Goal: Task Accomplishment & Management: Manage account settings

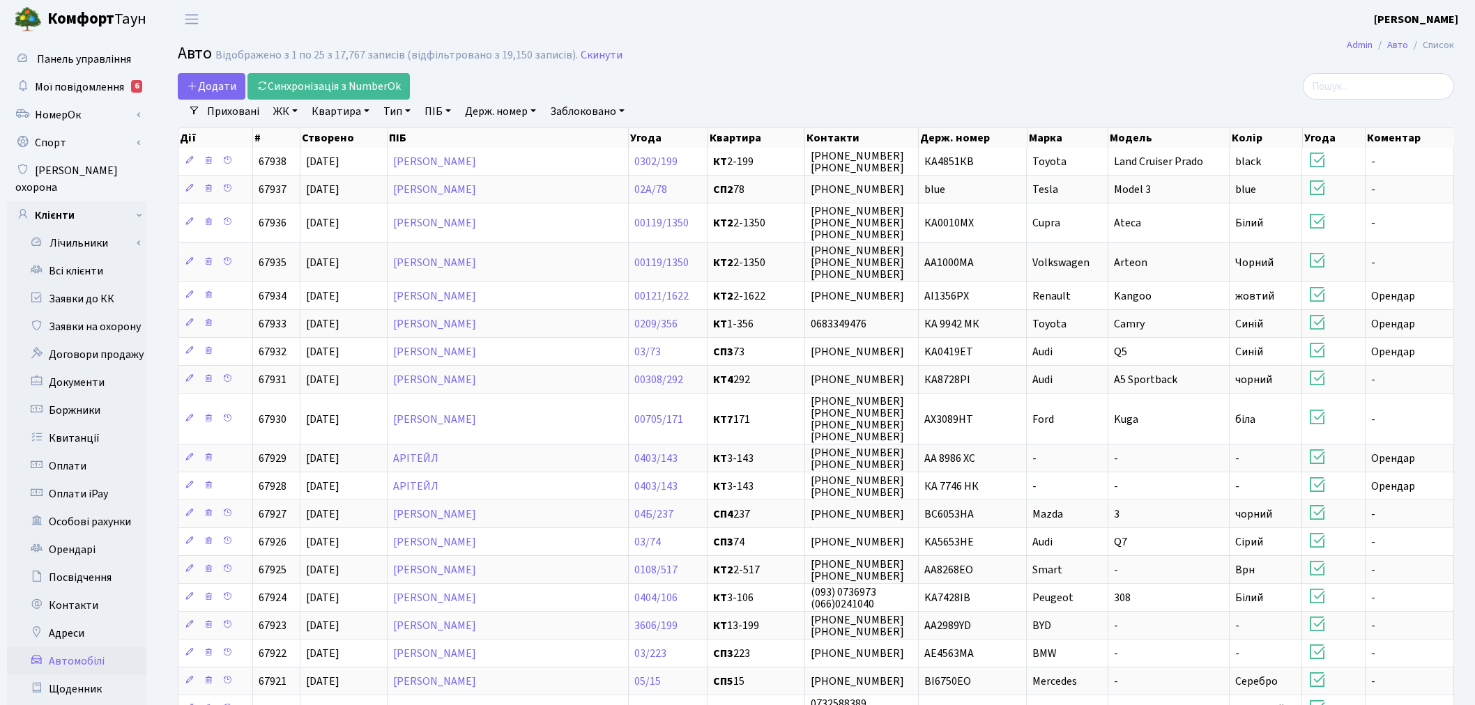
select select "25"
click at [493, 112] on link "Держ. номер" at bounding box center [500, 112] width 82 height 24
click at [486, 137] on input "text" at bounding box center [501, 138] width 82 height 26
type input "4078"
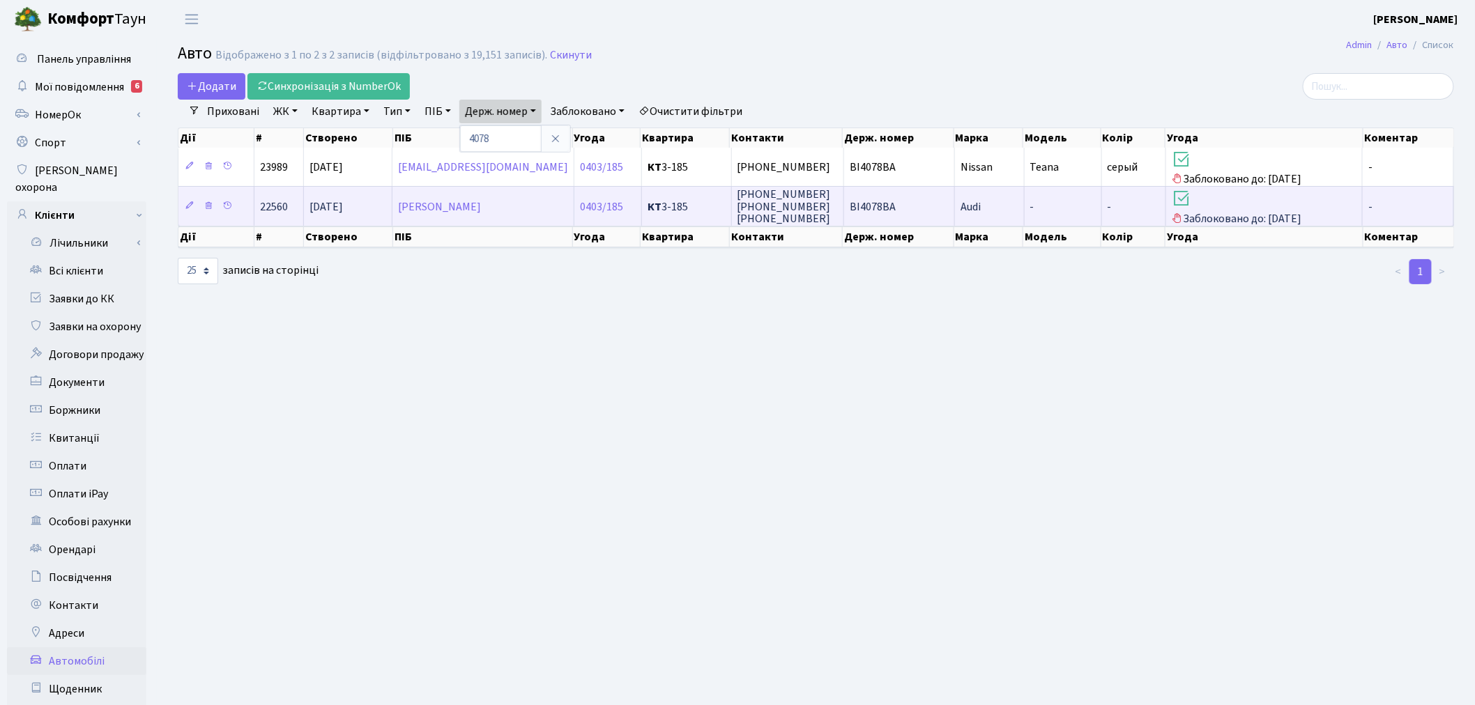
click at [900, 207] on td "ВI4078ВА" at bounding box center [899, 205] width 111 height 39
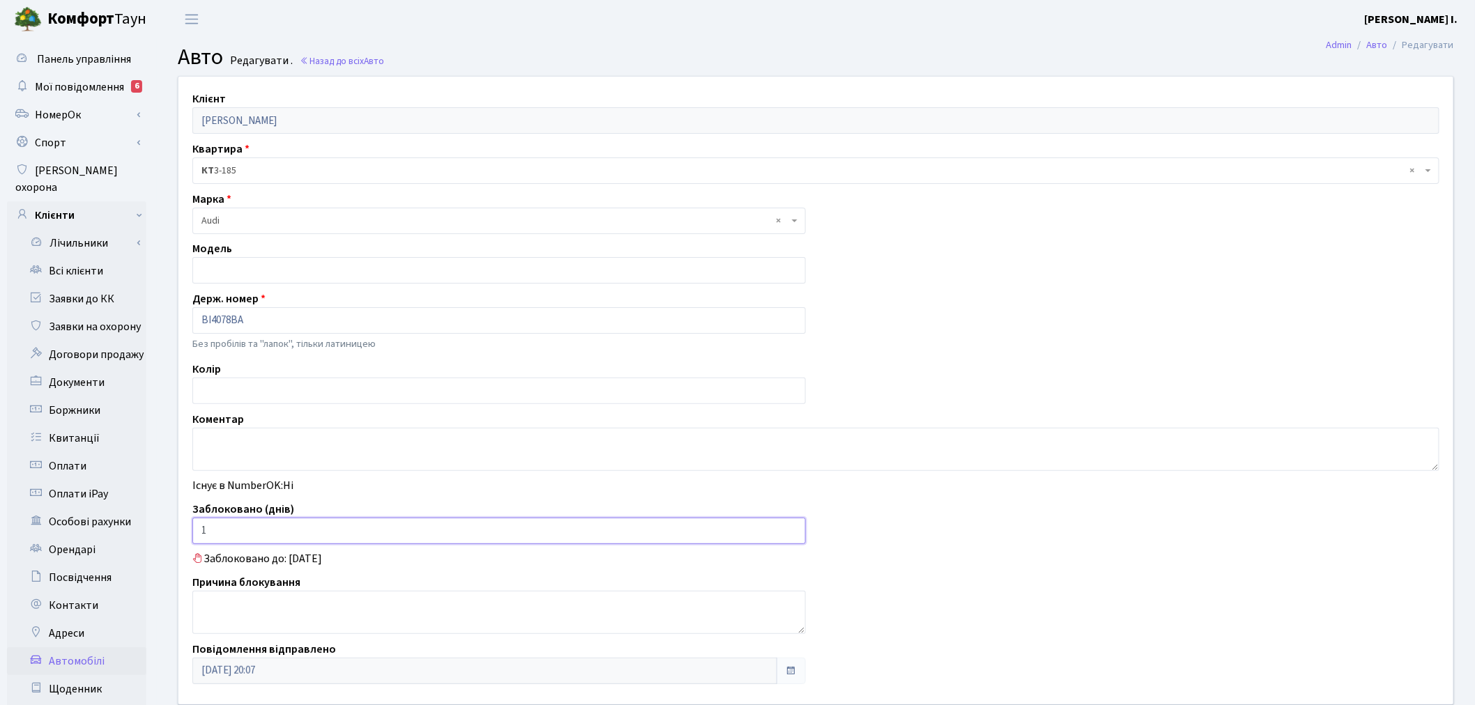
drag, startPoint x: 211, startPoint y: 537, endPoint x: 198, endPoint y: 530, distance: 14.7
click at [198, 530] on input "1" at bounding box center [498, 531] width 613 height 26
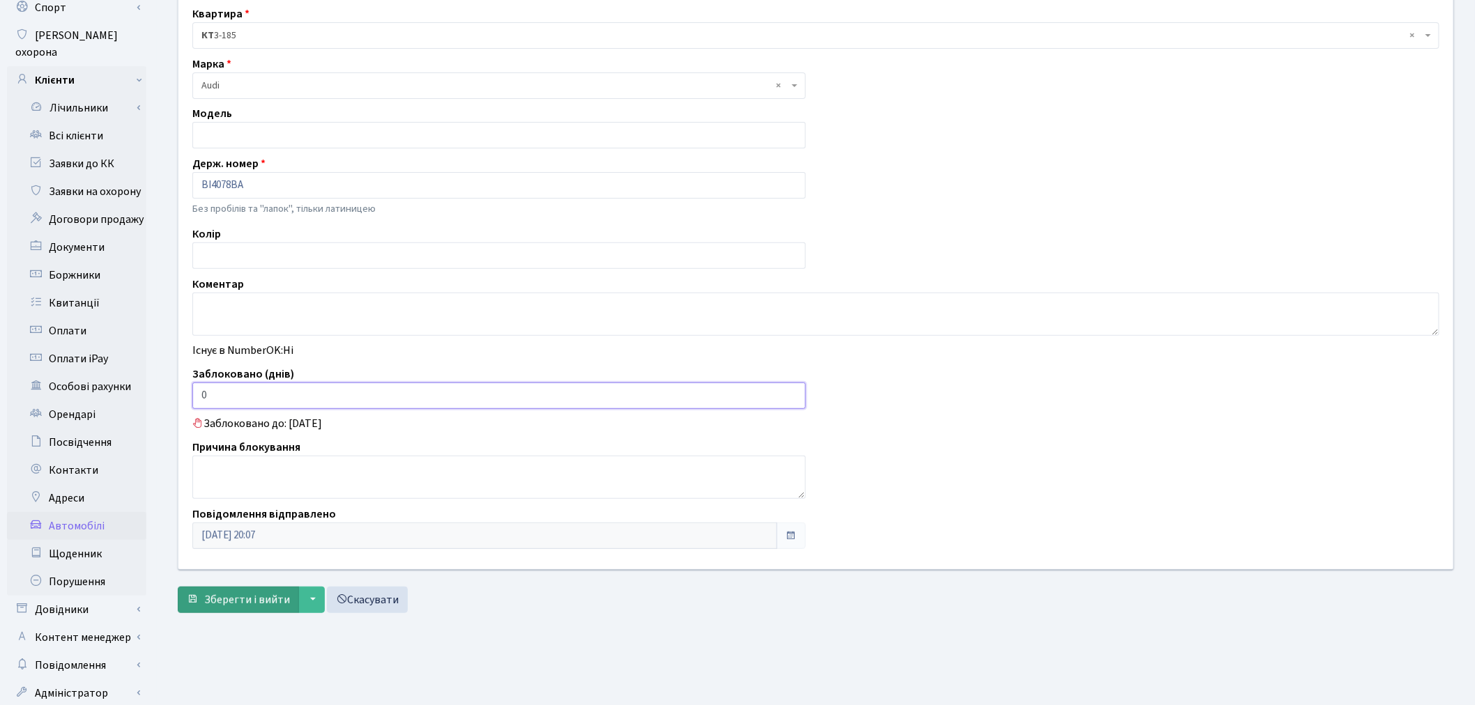
scroll to position [162, 0]
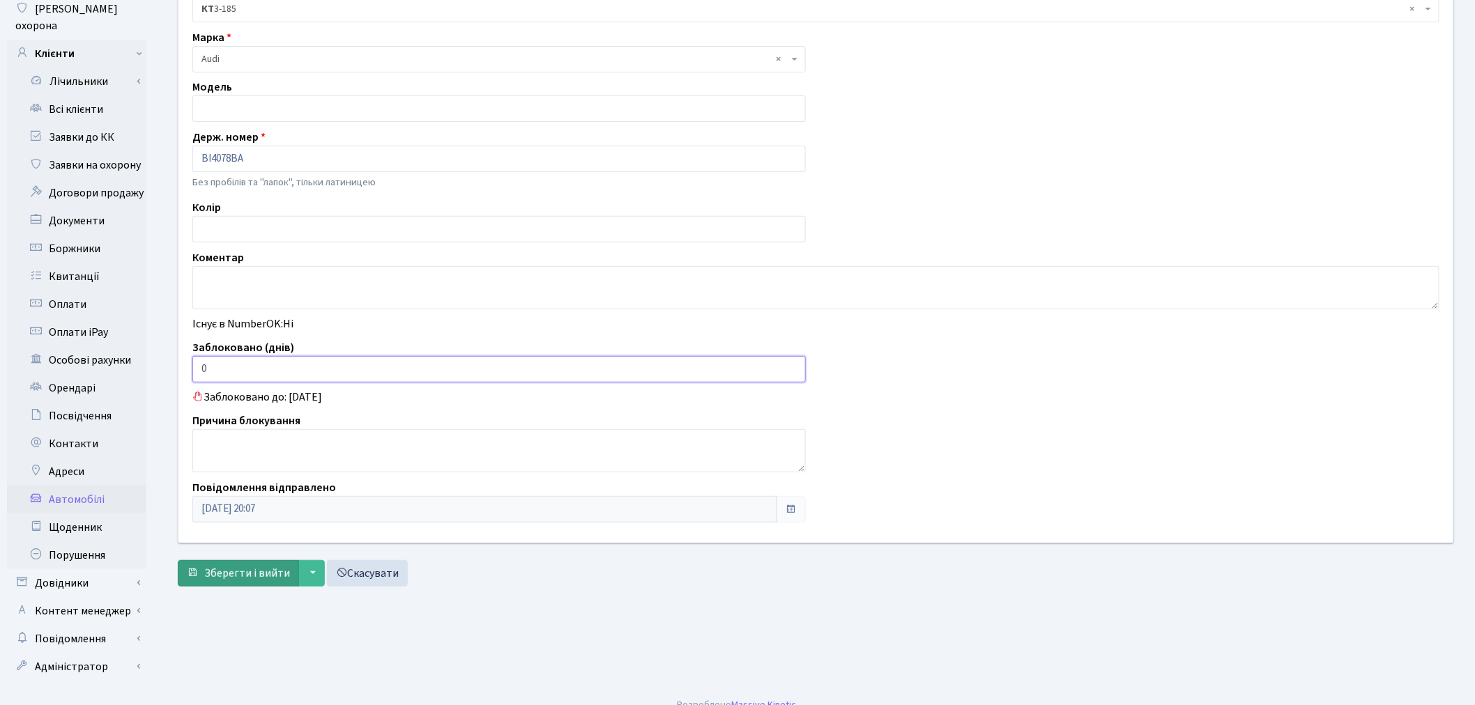
type input "0"
click at [233, 562] on button "Зберегти і вийти" at bounding box center [238, 573] width 121 height 26
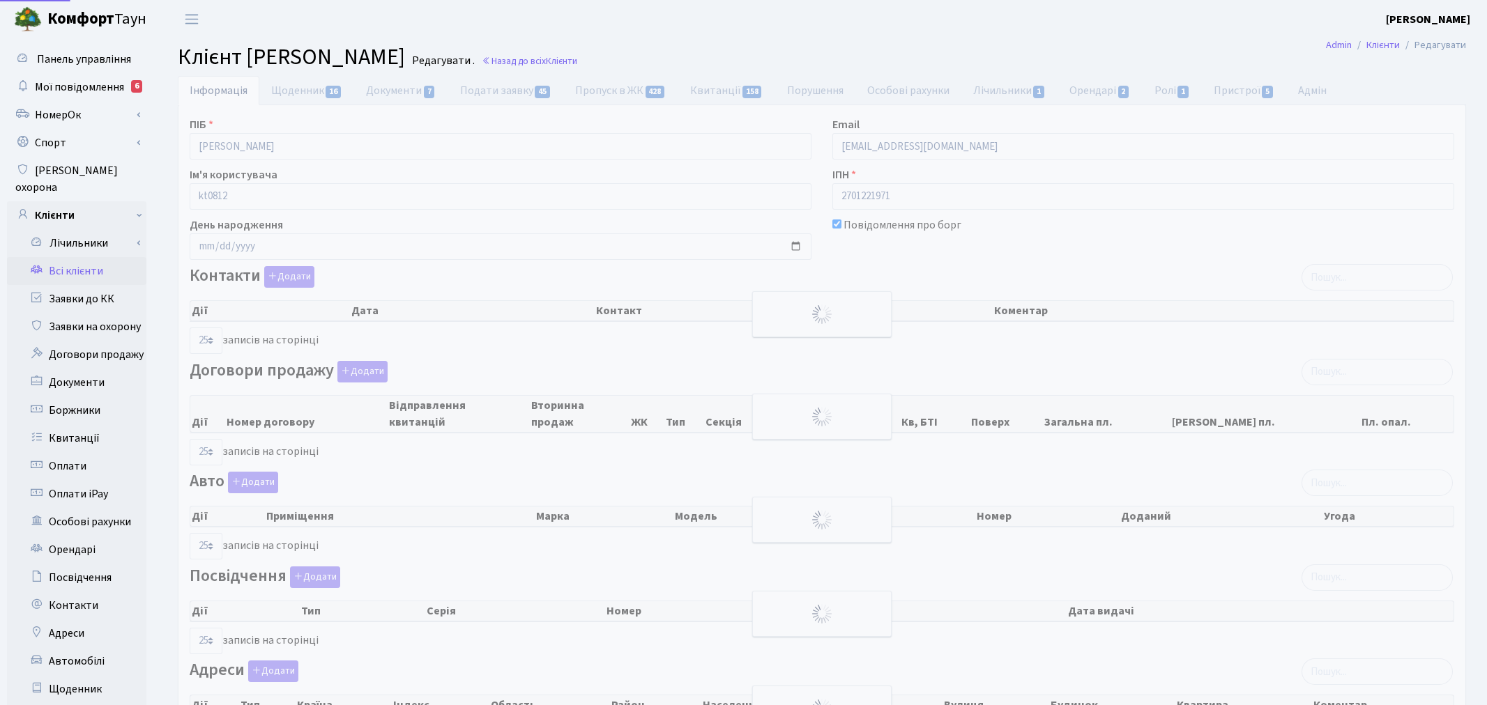
select select "25"
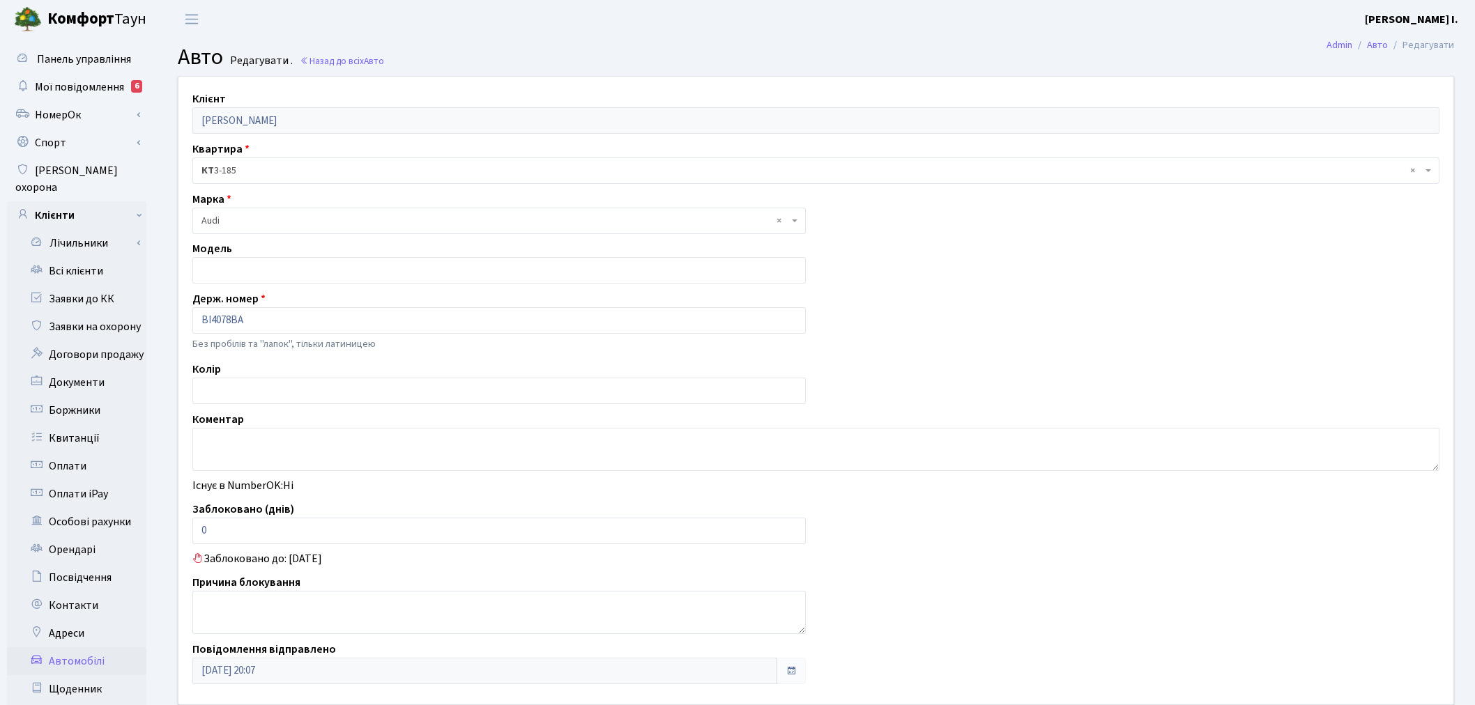
scroll to position [162, 0]
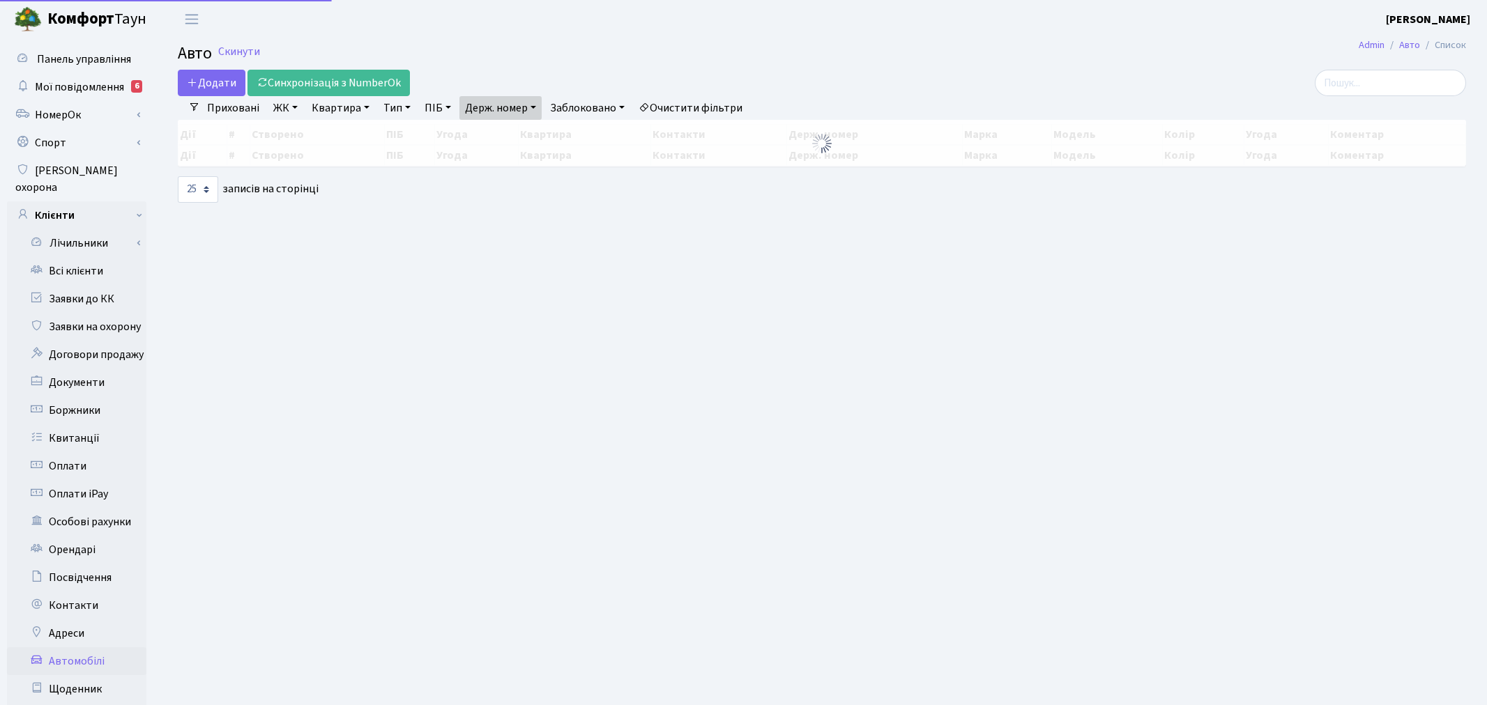
select select "25"
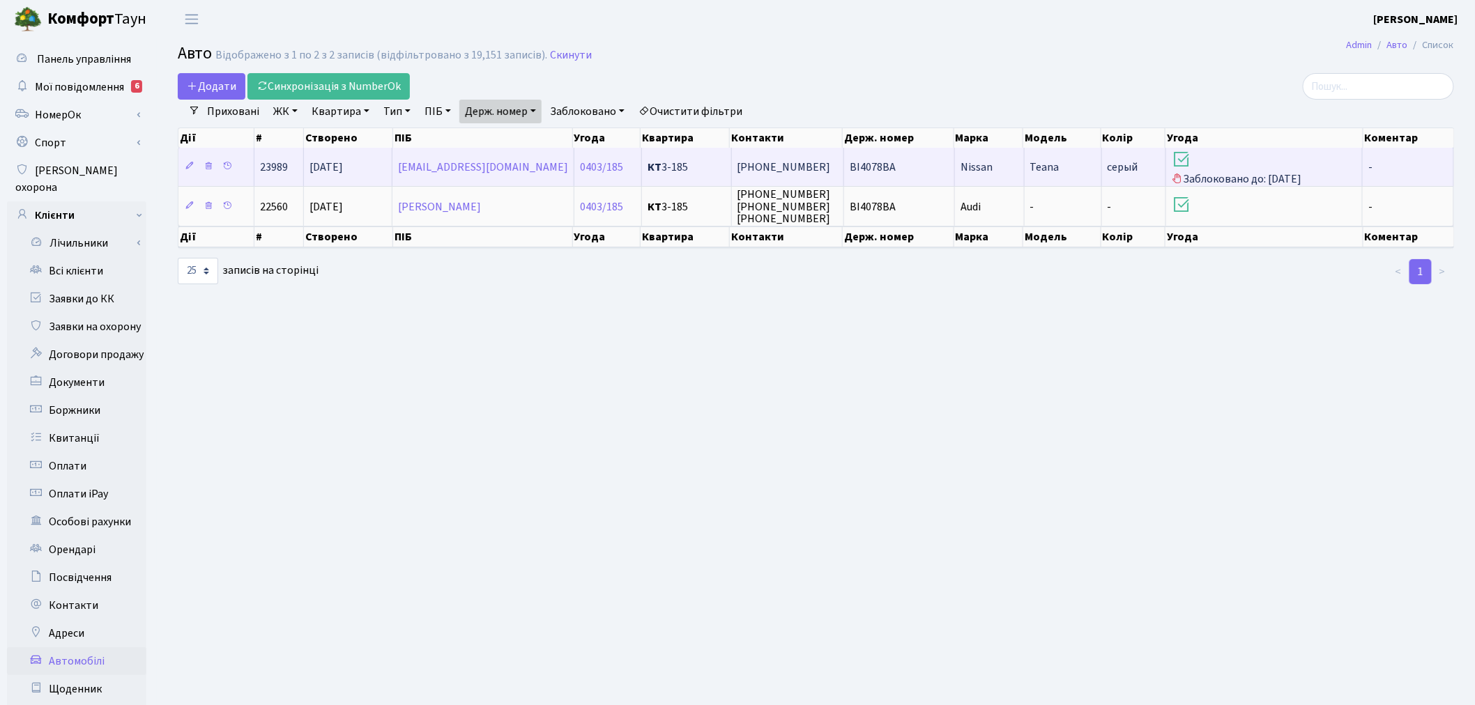
click at [1009, 160] on td "Nissan" at bounding box center [989, 167] width 69 height 38
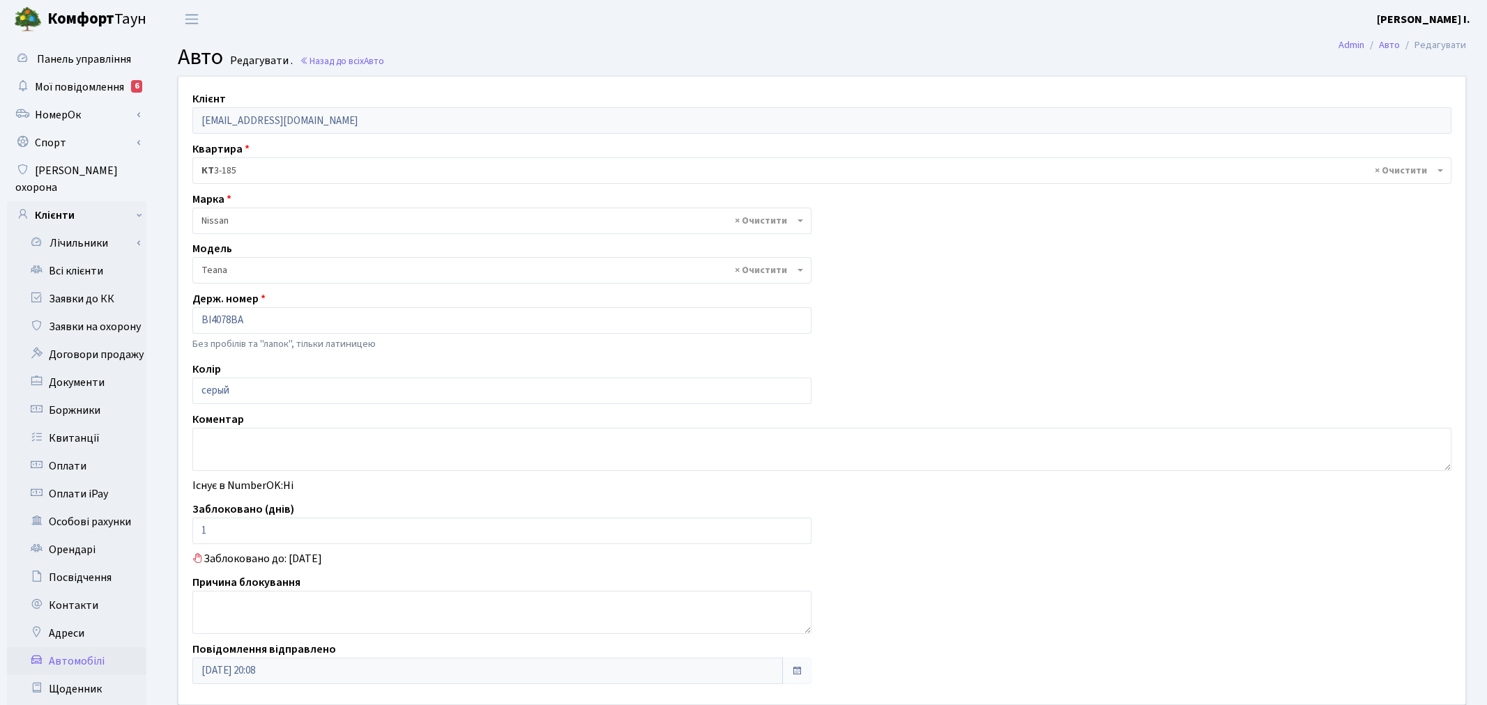
select select "1731"
drag, startPoint x: 240, startPoint y: 531, endPoint x: 184, endPoint y: 531, distance: 55.8
click at [184, 531] on div "Заблоковано (днів) 1" at bounding box center [499, 522] width 634 height 43
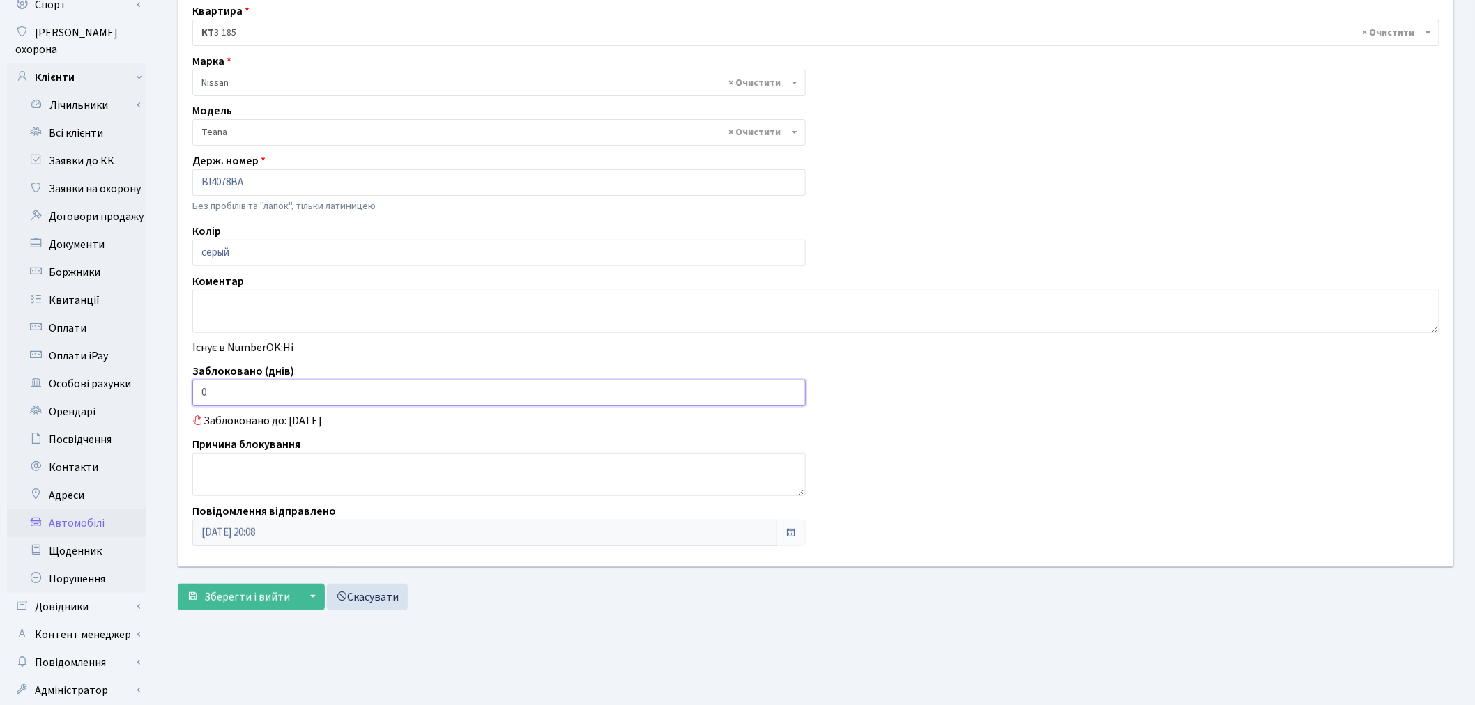
scroll to position [155, 0]
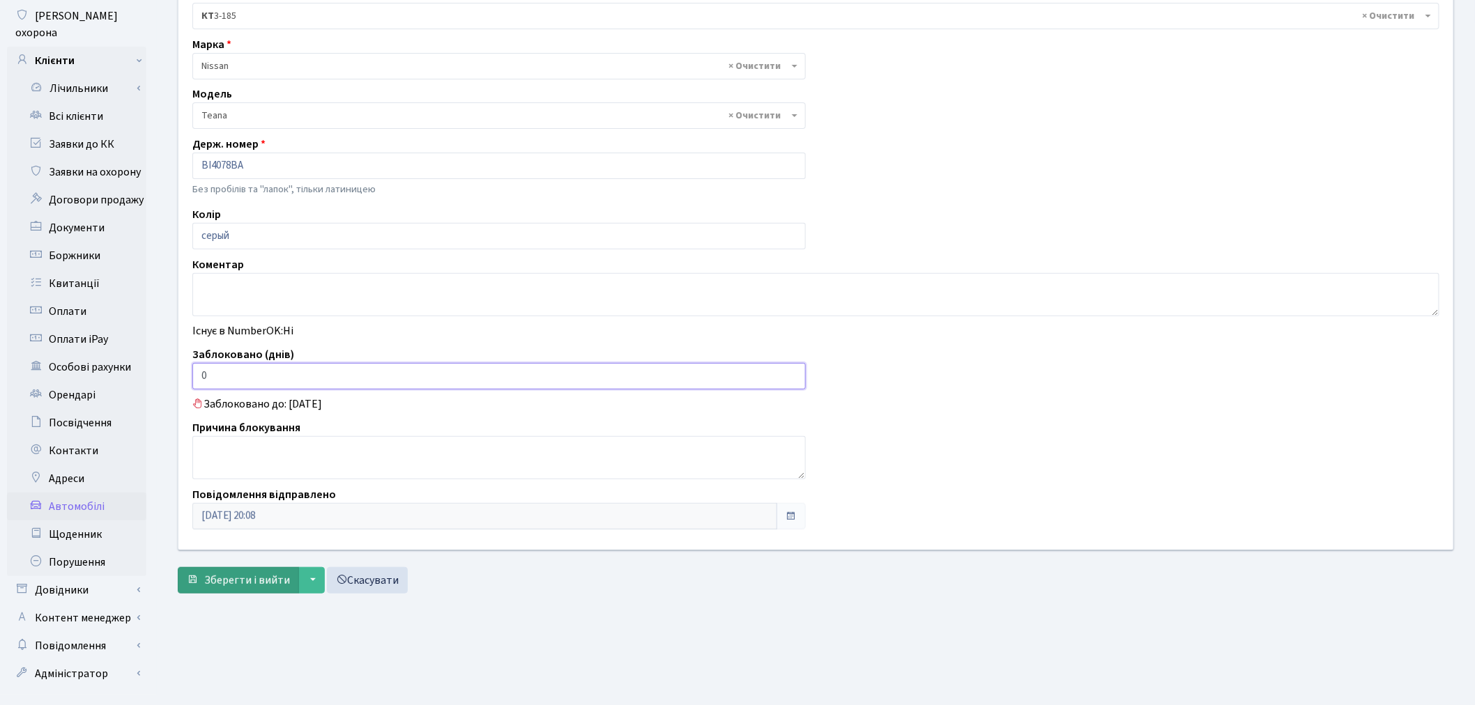
type input "0"
click at [262, 580] on span "Зберегти і вийти" at bounding box center [247, 580] width 86 height 15
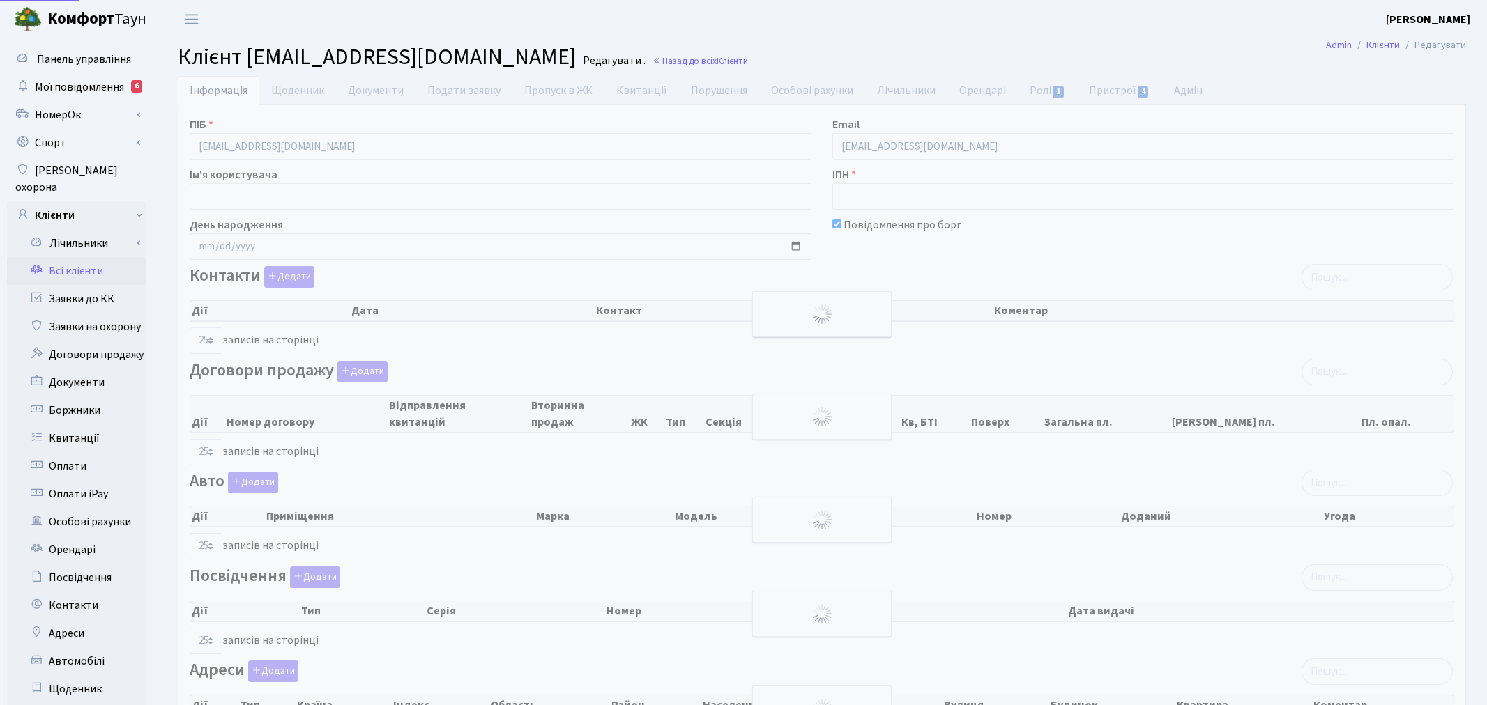
select select "25"
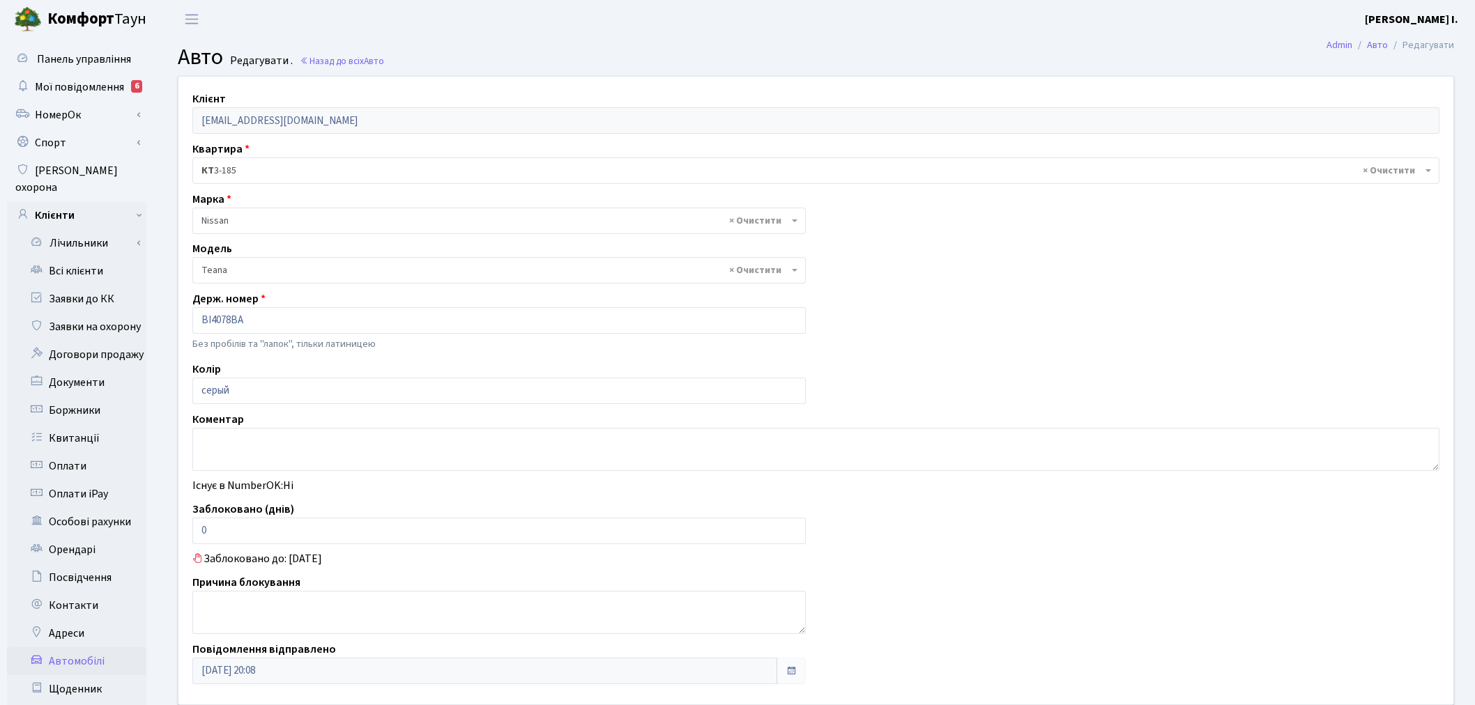
select select "1731"
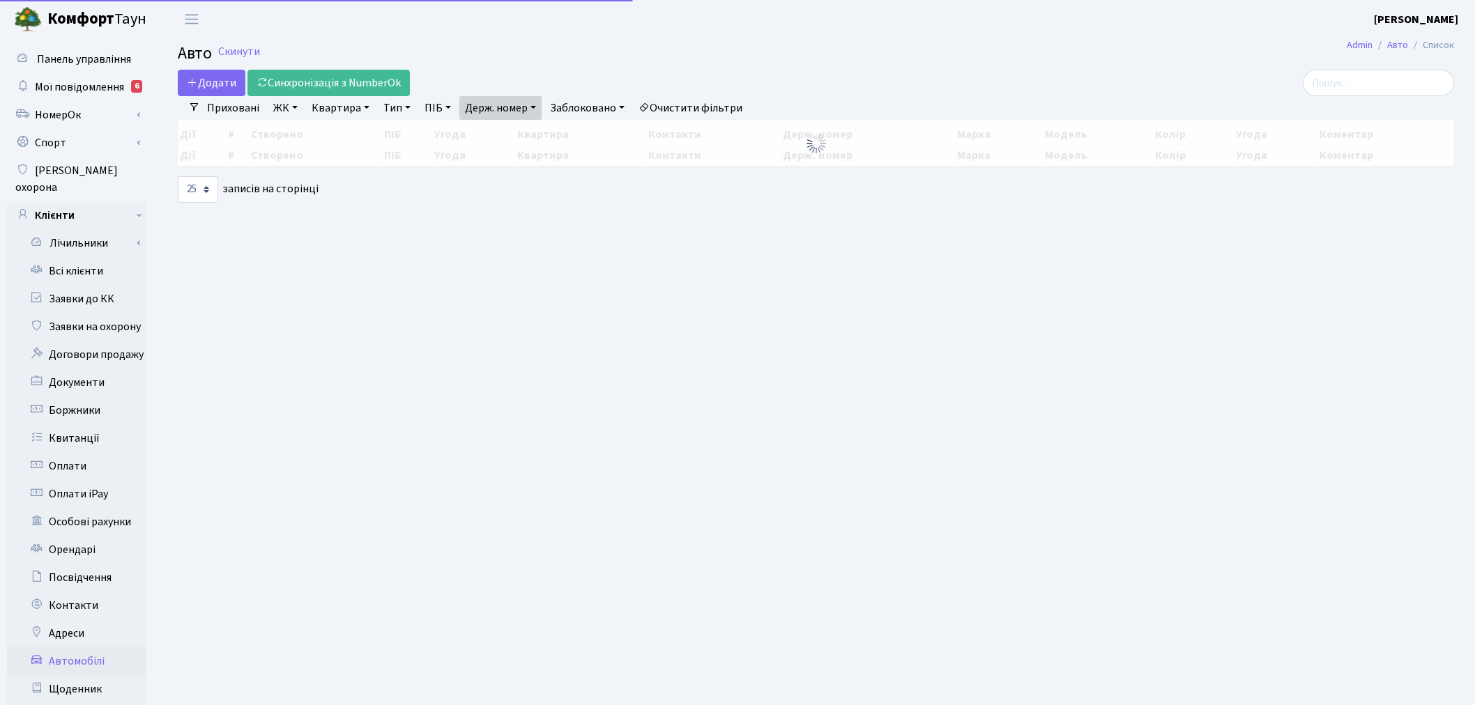
select select "25"
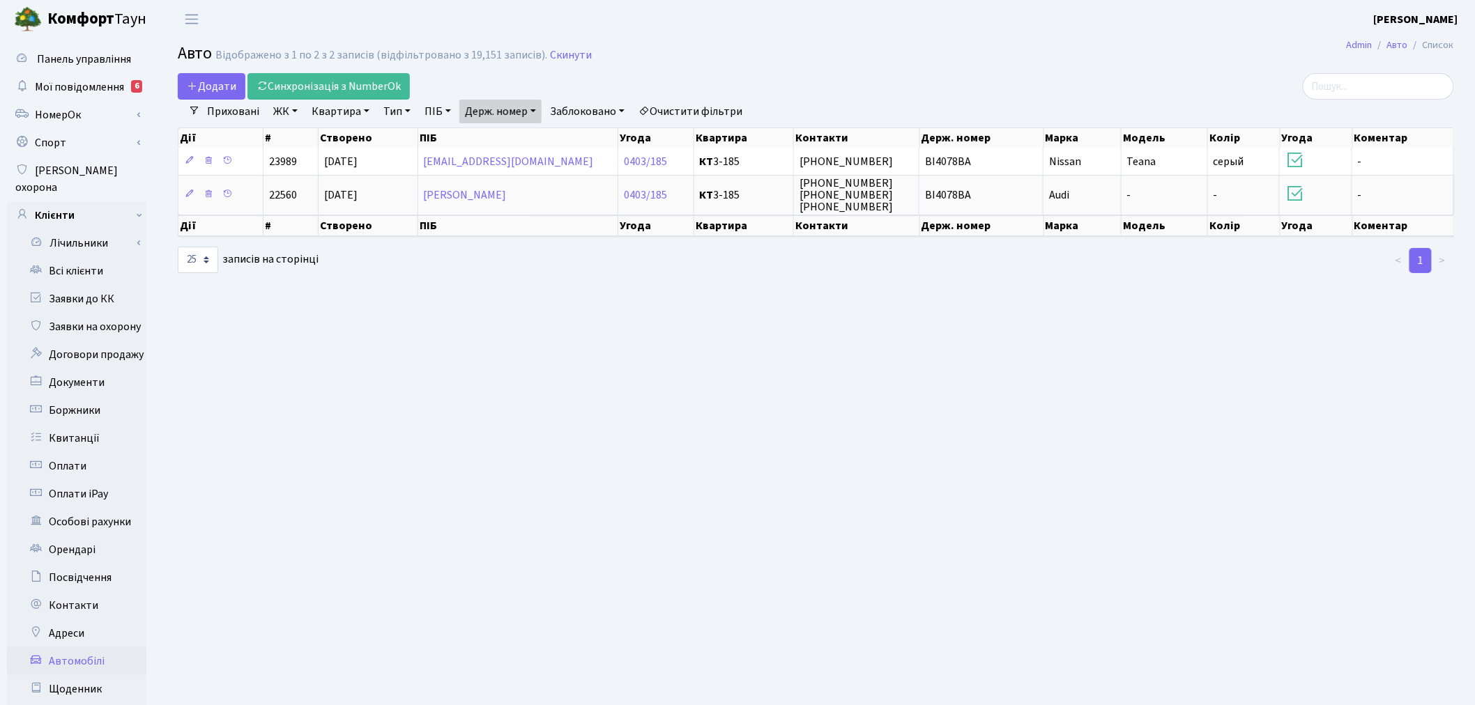
click at [521, 108] on link "Держ. номер" at bounding box center [500, 112] width 82 height 24
click at [523, 127] on input "4078" at bounding box center [501, 138] width 82 height 26
type input "3316"
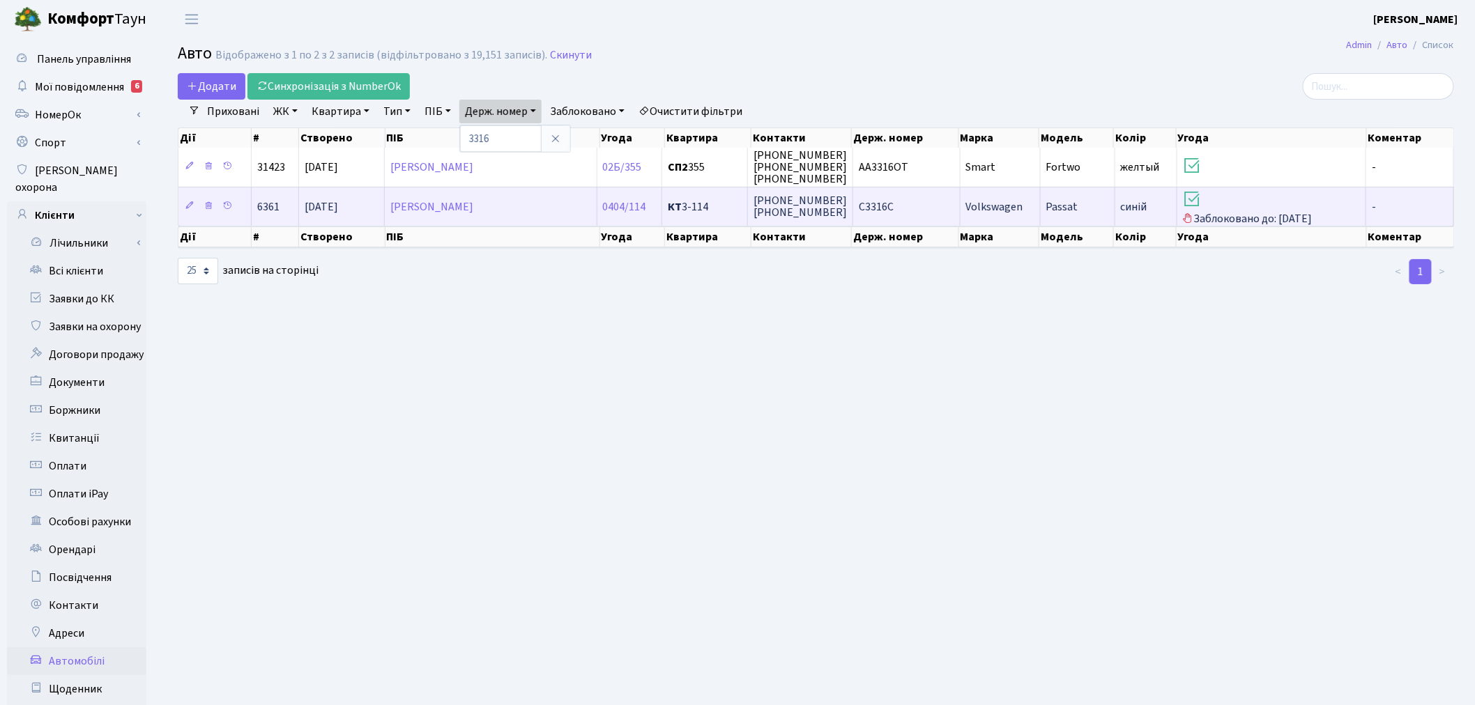
click at [1008, 213] on td "Volkswagen" at bounding box center [1000, 206] width 80 height 39
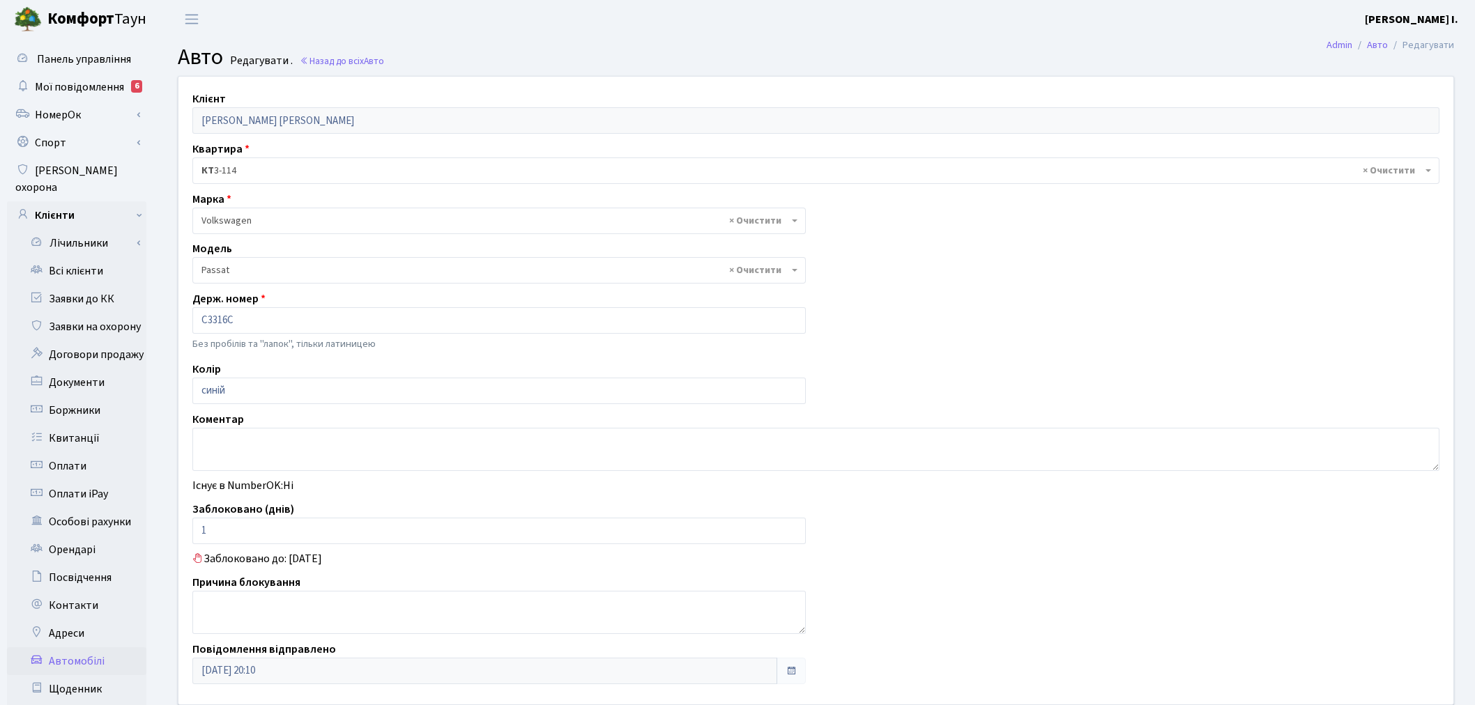
select select "2477"
drag, startPoint x: 236, startPoint y: 532, endPoint x: 190, endPoint y: 528, distance: 45.4
click at [190, 528] on div "Заблоковано (днів) 1" at bounding box center [499, 522] width 634 height 43
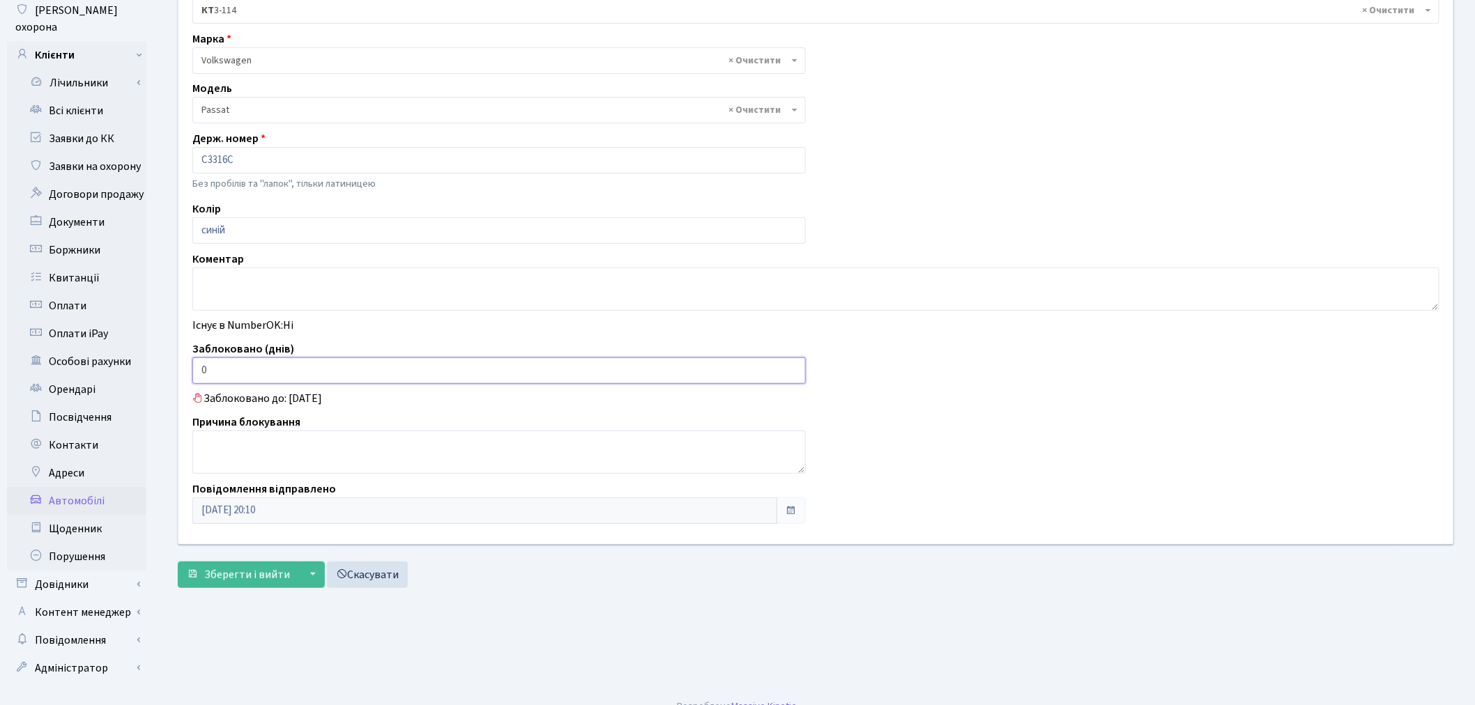
scroll to position [162, 0]
type input "0"
click at [261, 569] on span "Зберегти і вийти" at bounding box center [247, 573] width 86 height 15
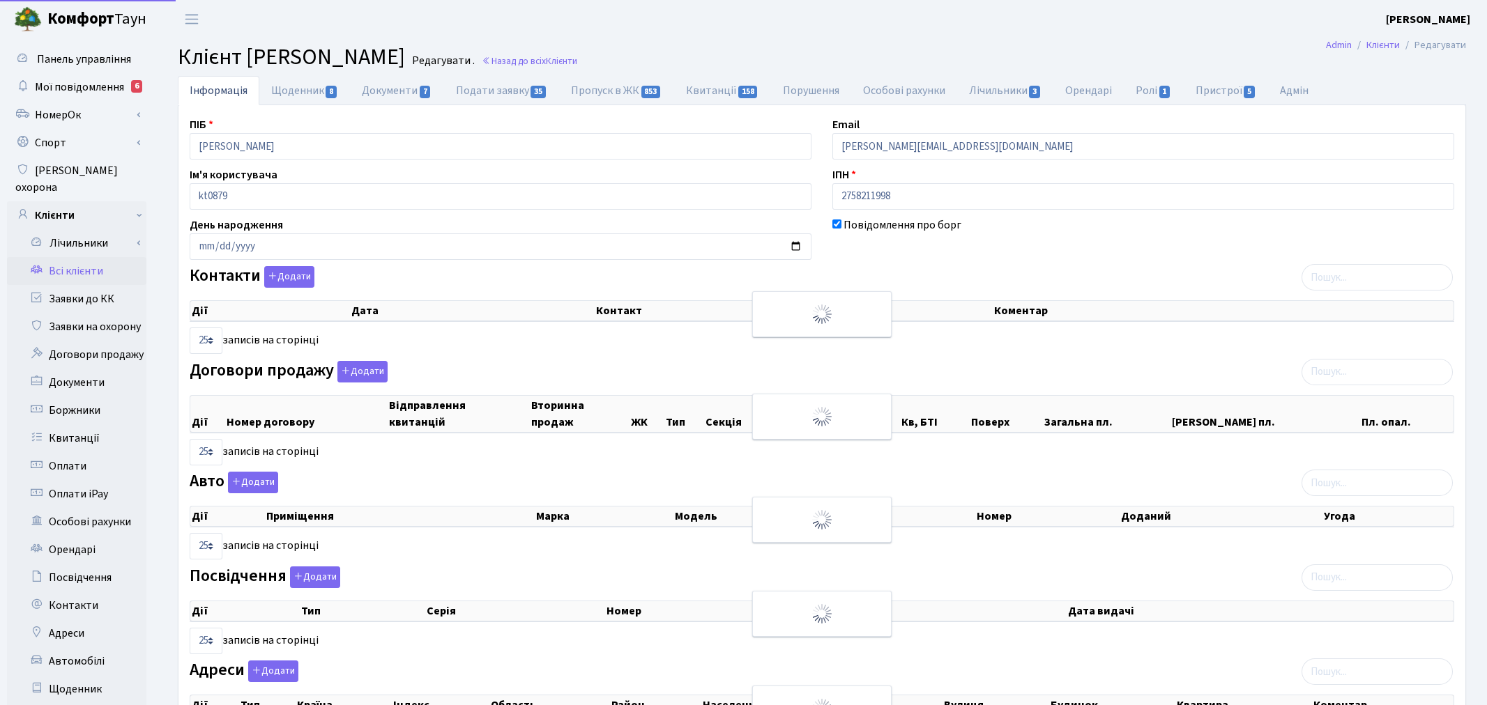
select select "25"
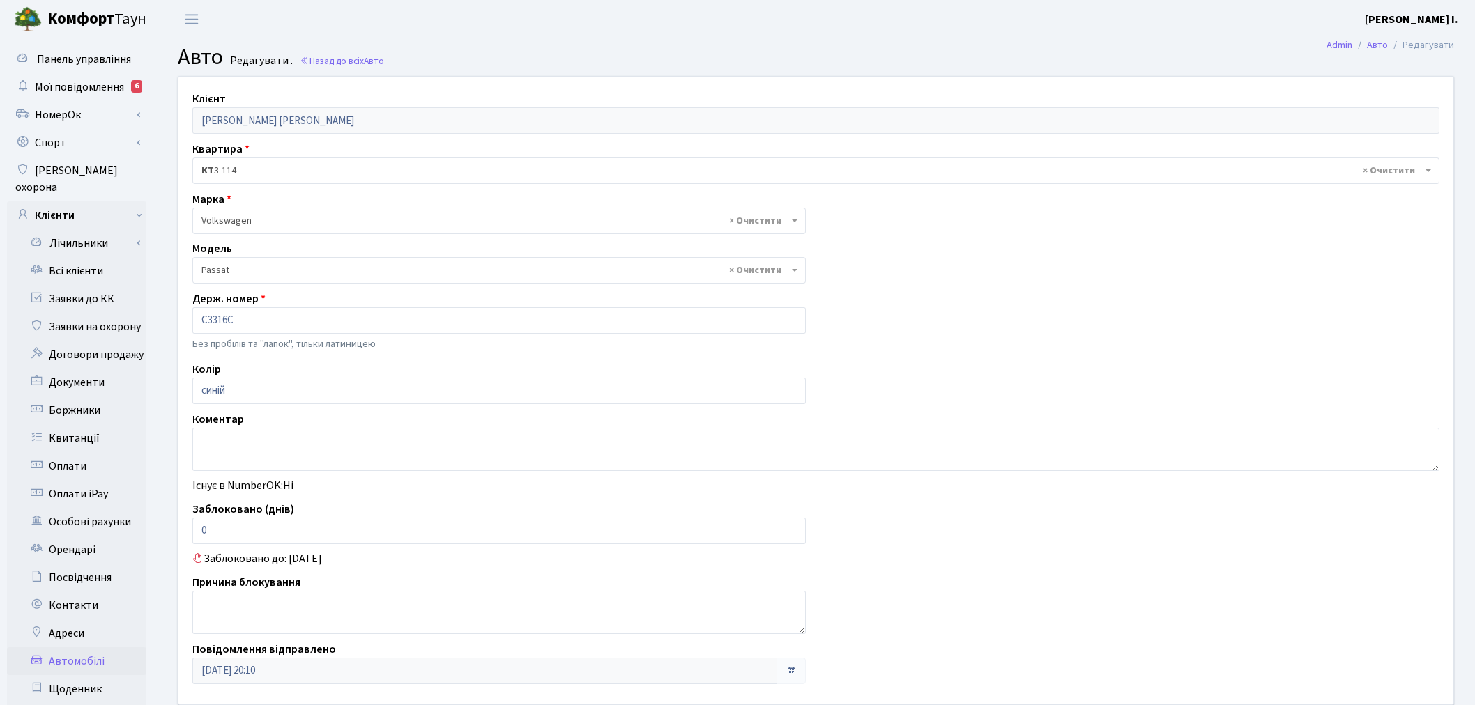
select select "2477"
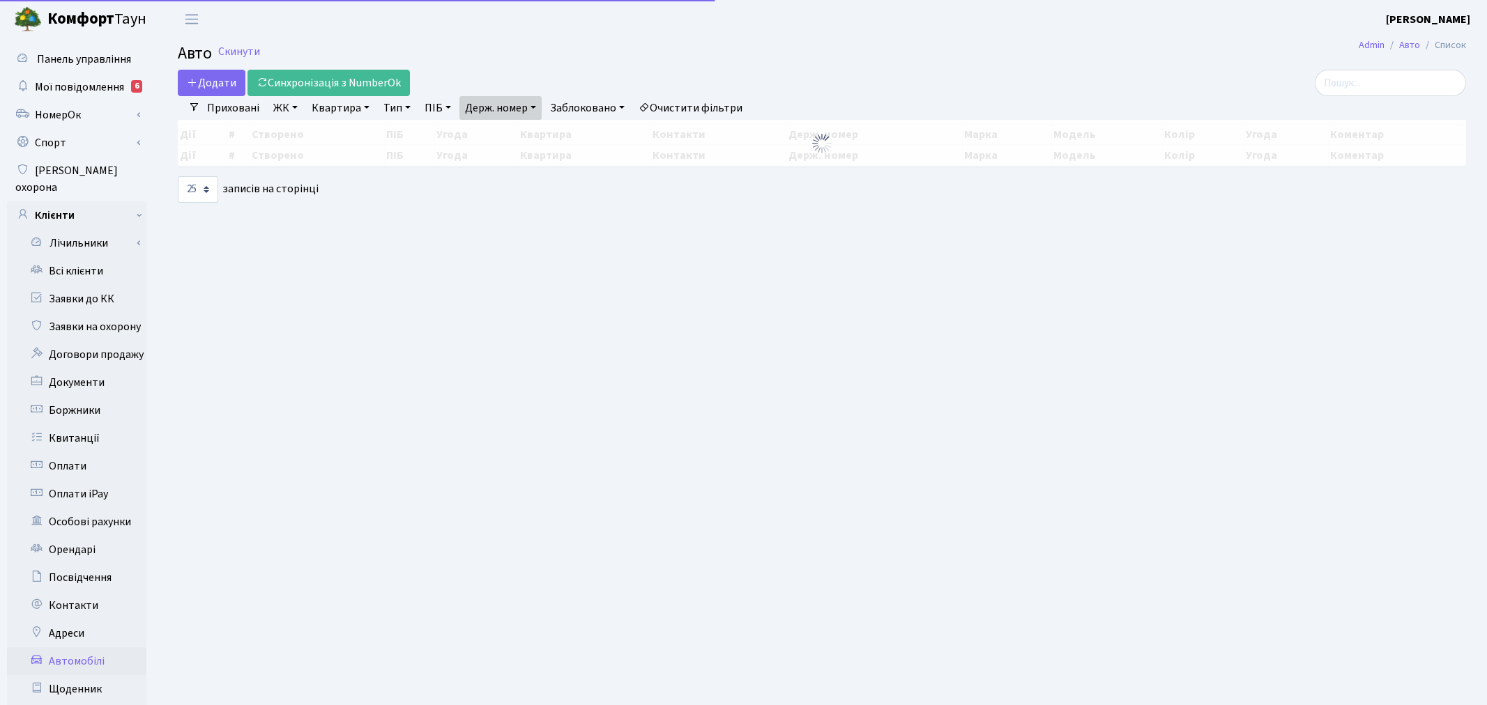
select select "25"
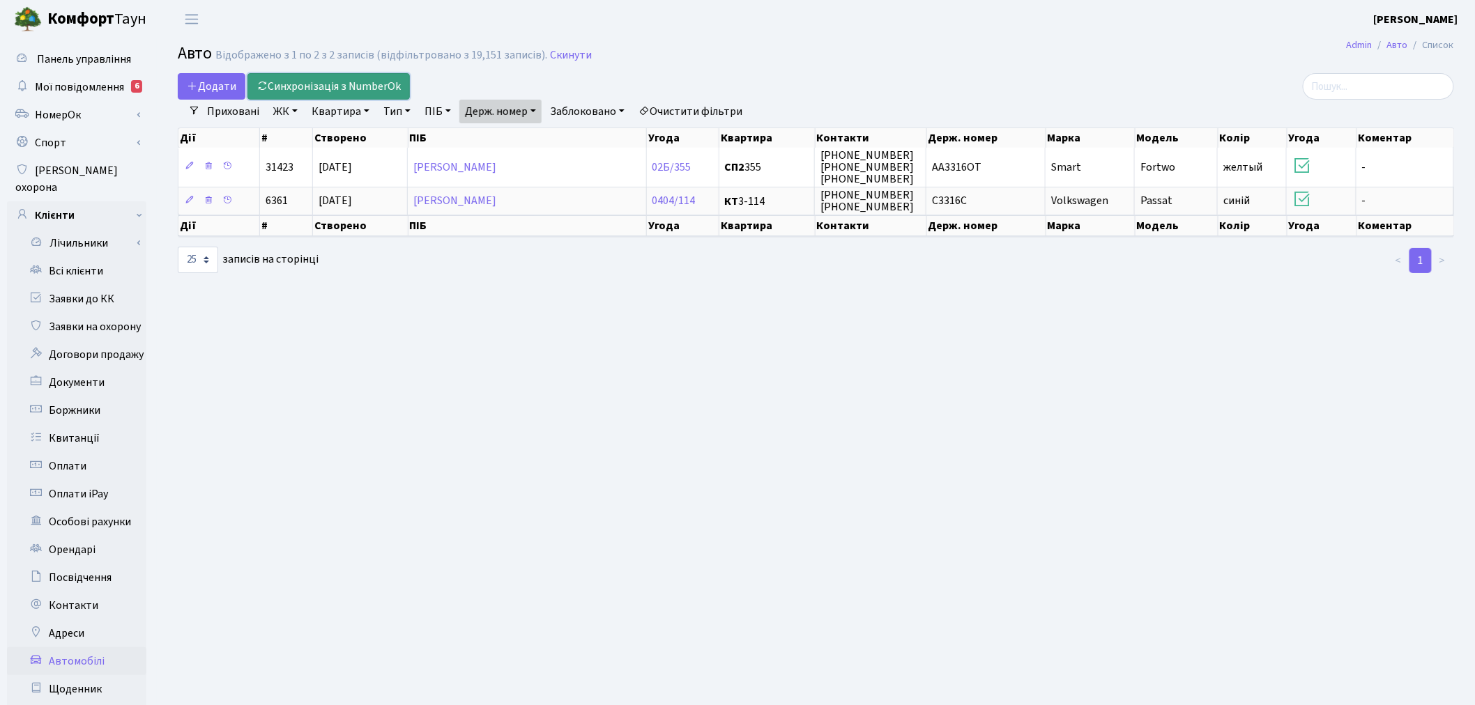
click at [370, 81] on link "Синхронізація з NumberOk" at bounding box center [328, 86] width 162 height 26
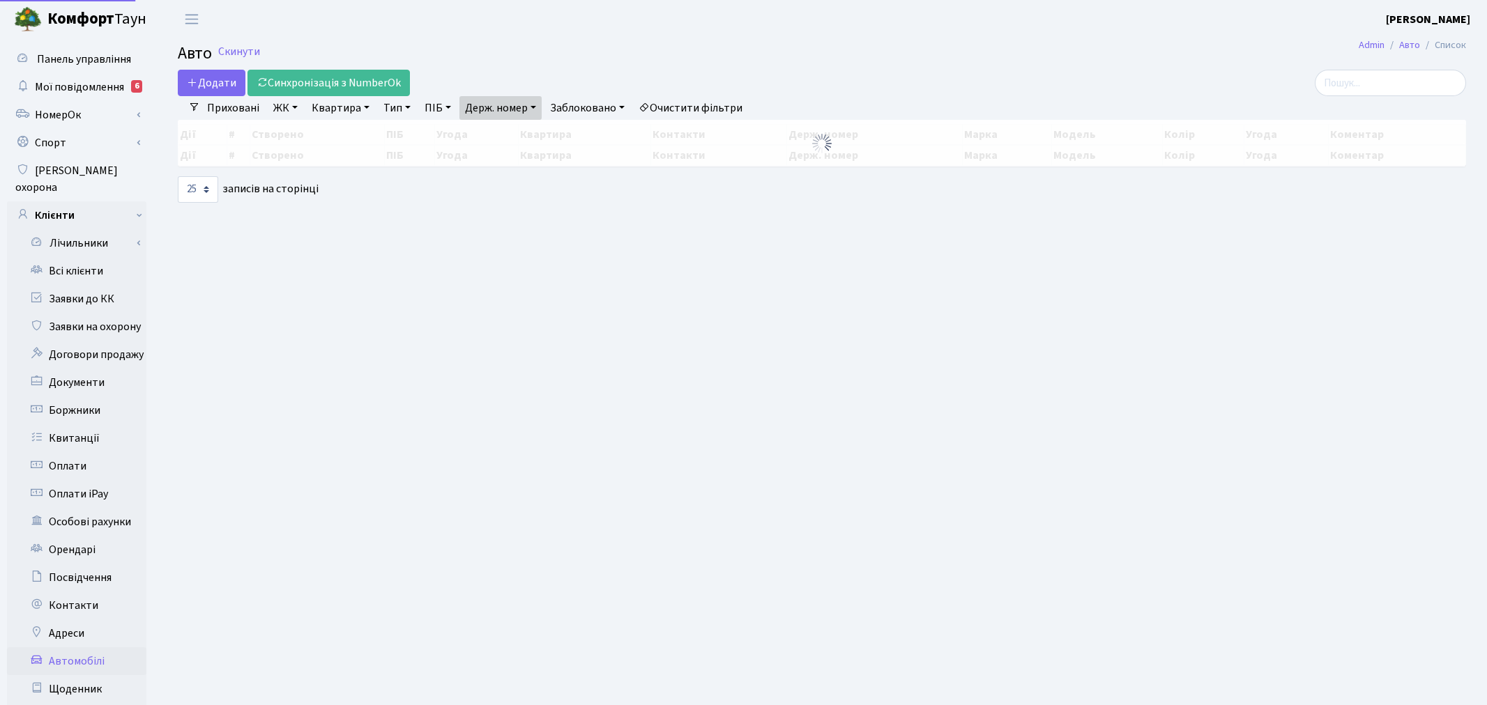
select select "25"
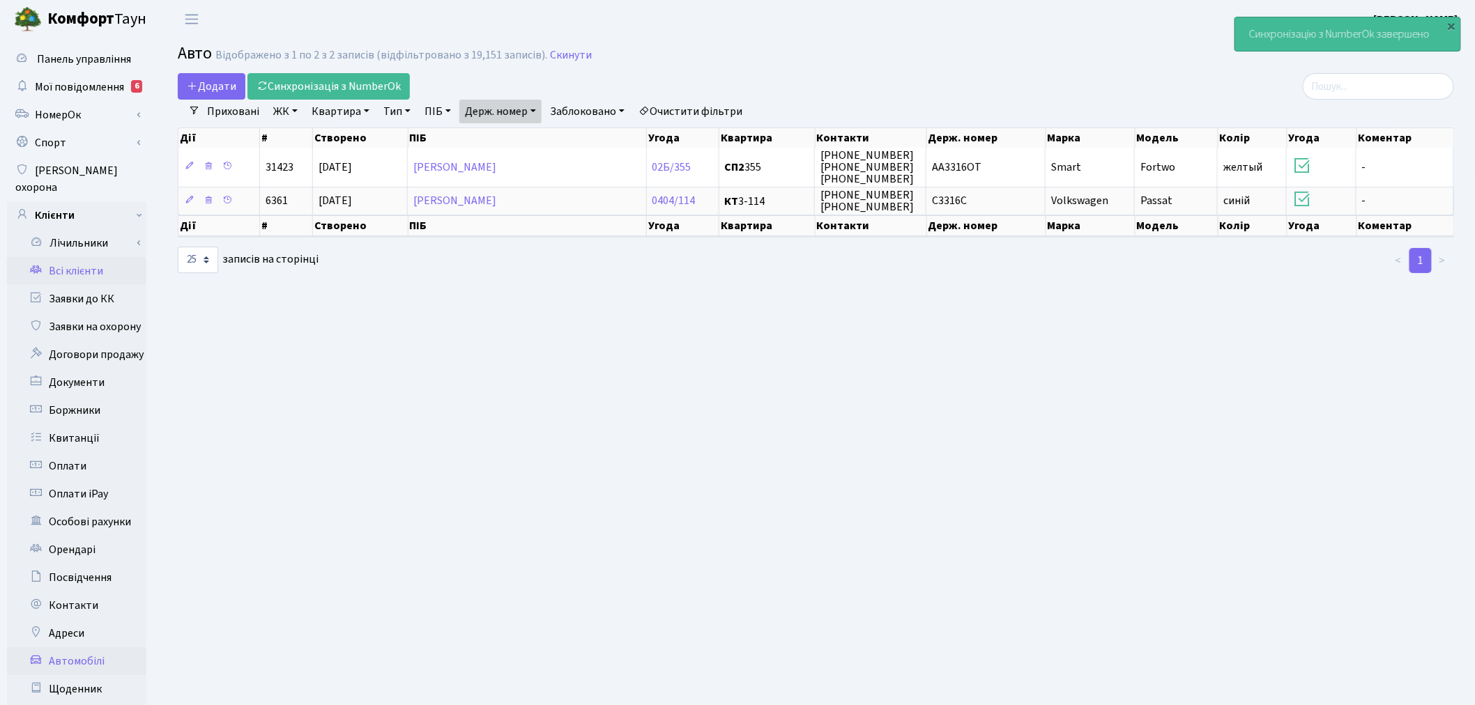
click at [100, 257] on link "Всі клієнти" at bounding box center [76, 271] width 139 height 28
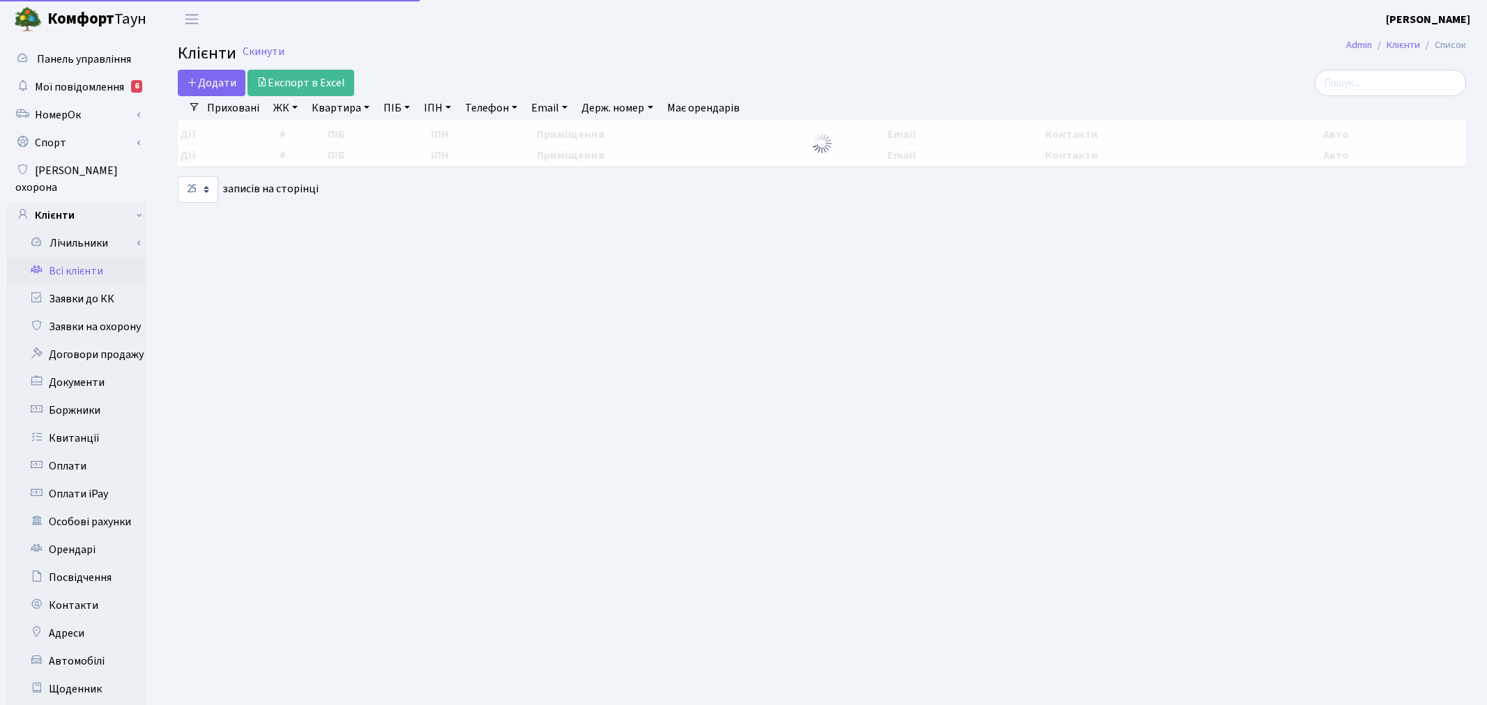
select select
select select "25"
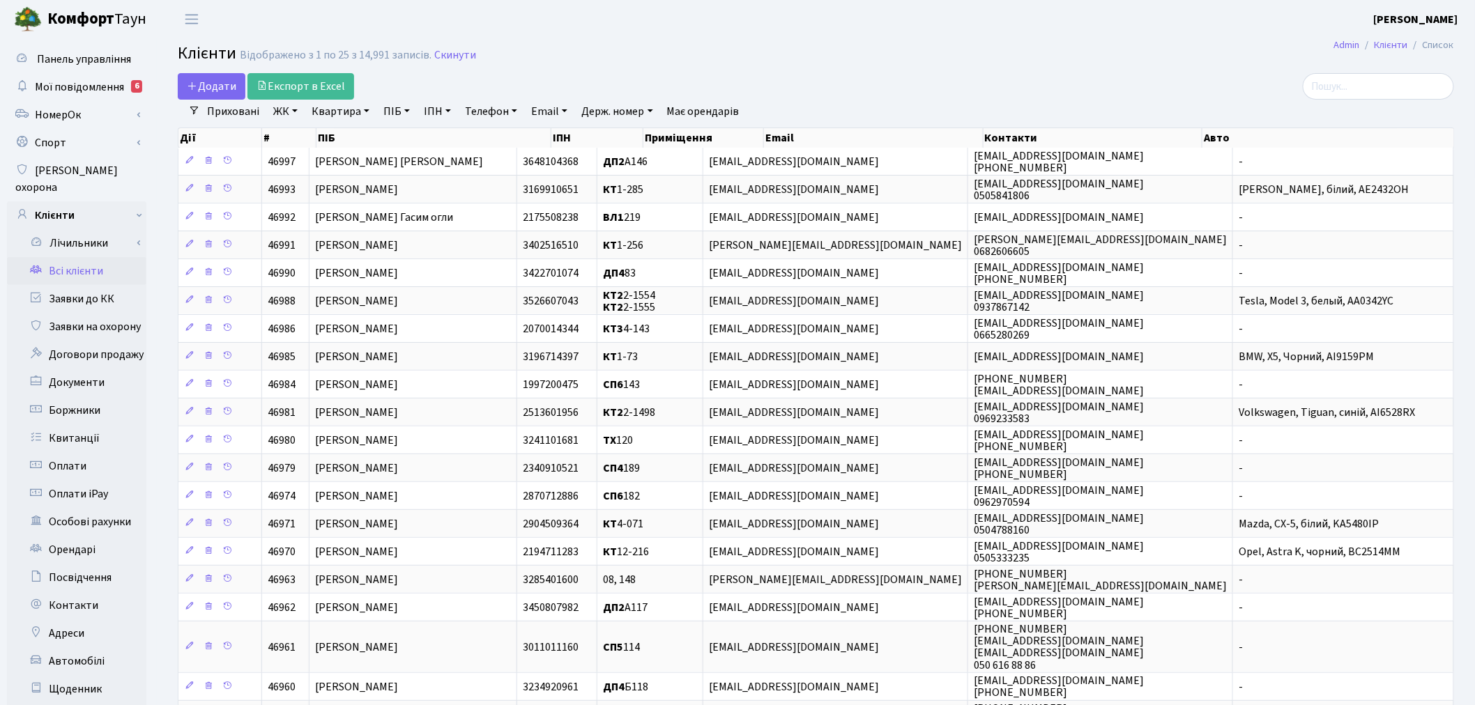
click at [283, 114] on link "ЖК" at bounding box center [286, 112] width 36 height 24
click at [376, 178] on li "КТ, вул. Регенераторна, 4" at bounding box center [354, 184] width 169 height 24
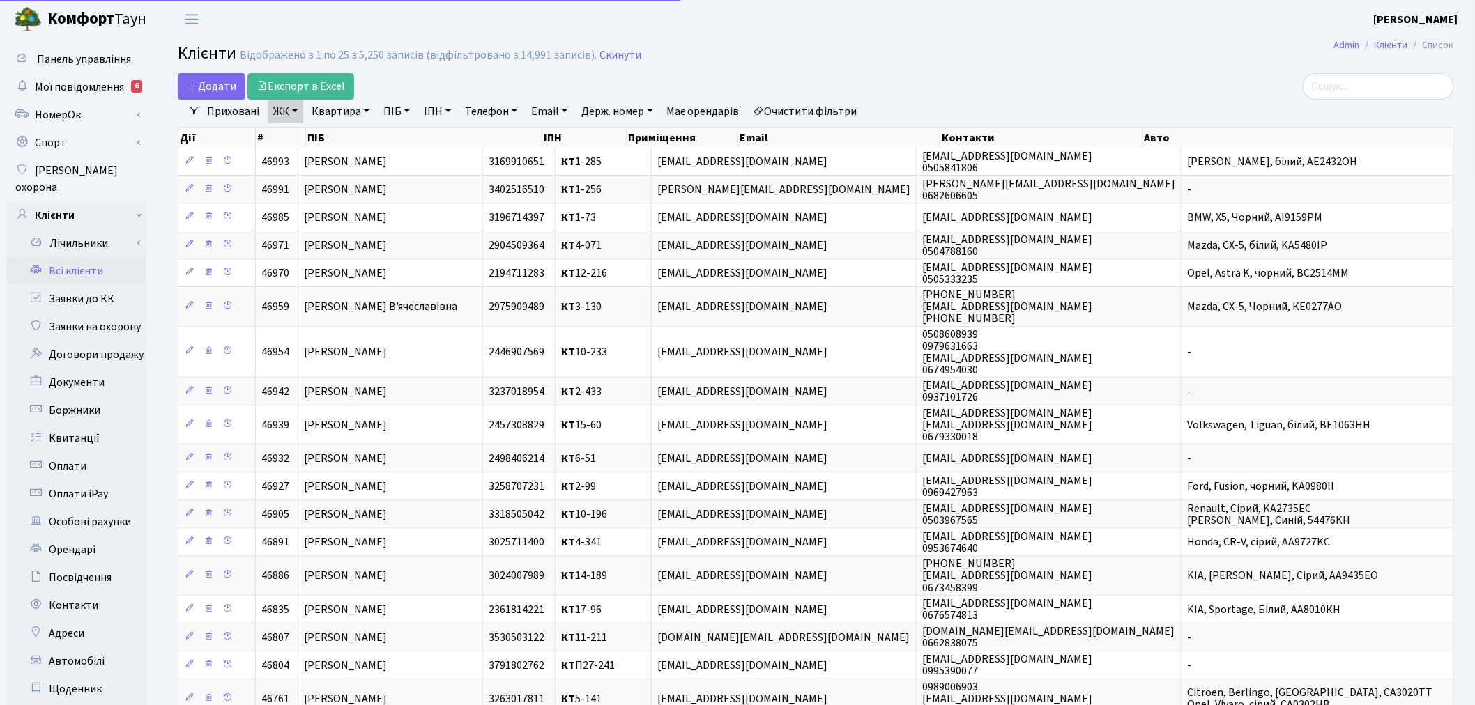
click at [344, 109] on link "Квартира" at bounding box center [340, 112] width 69 height 24
click at [343, 141] on input "text" at bounding box center [348, 138] width 82 height 26
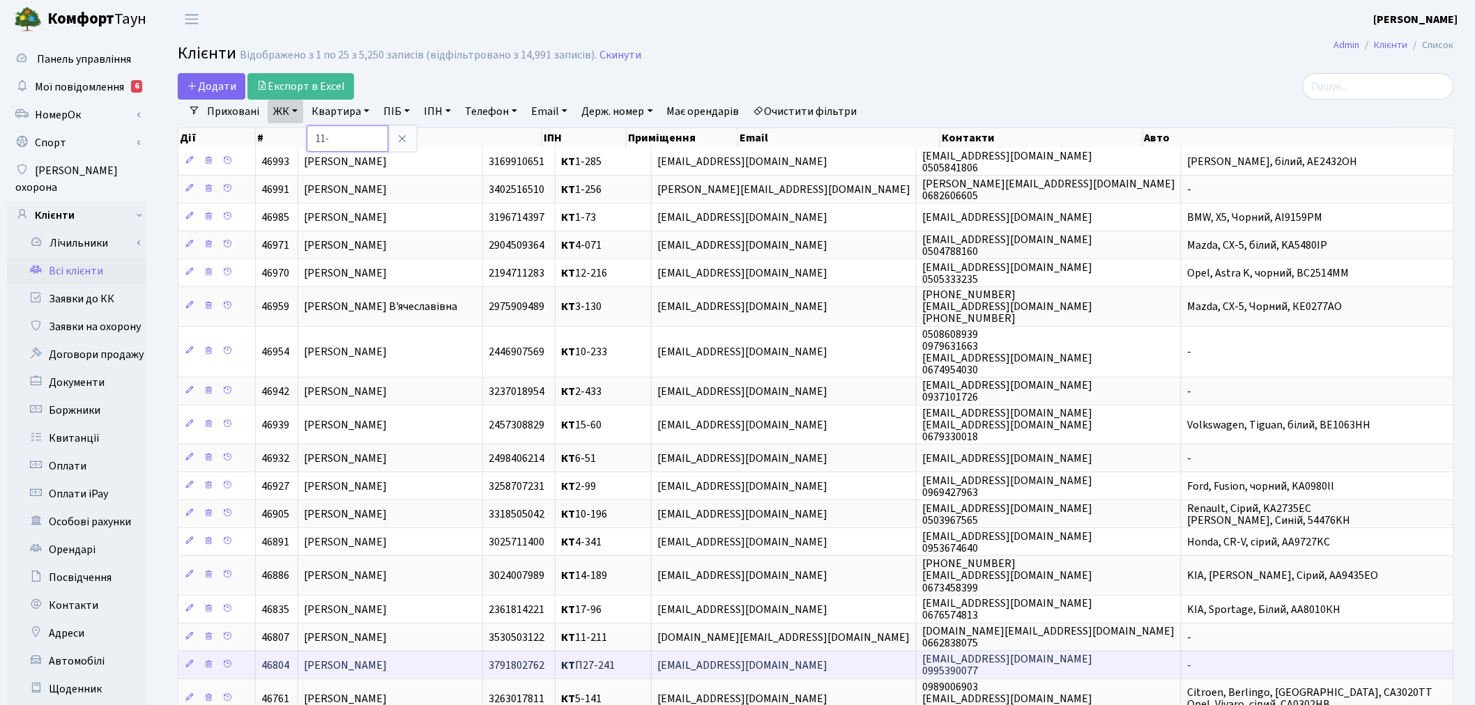
type input "11-"
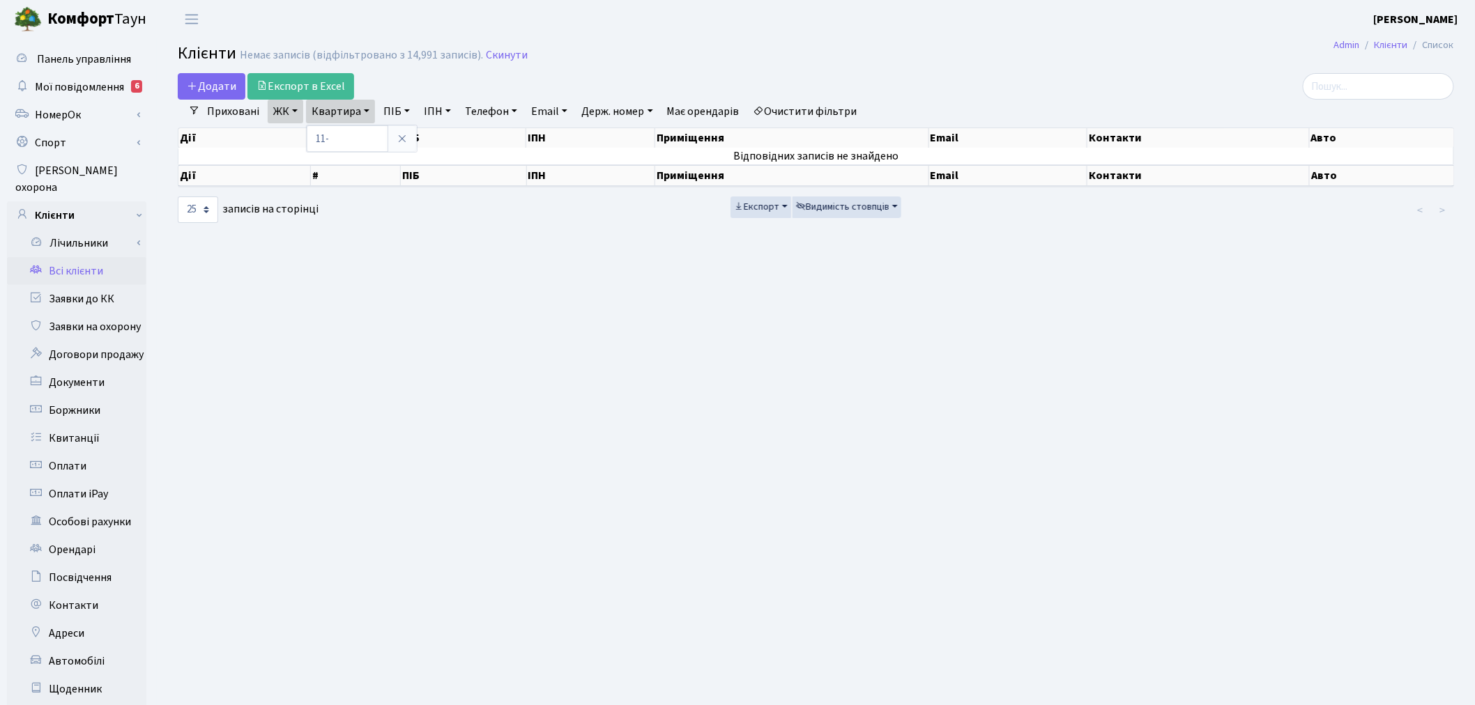
drag, startPoint x: 503, startPoint y: 52, endPoint x: 502, endPoint y: 65, distance: 12.6
click at [503, 52] on link "Скинути" at bounding box center [507, 55] width 42 height 13
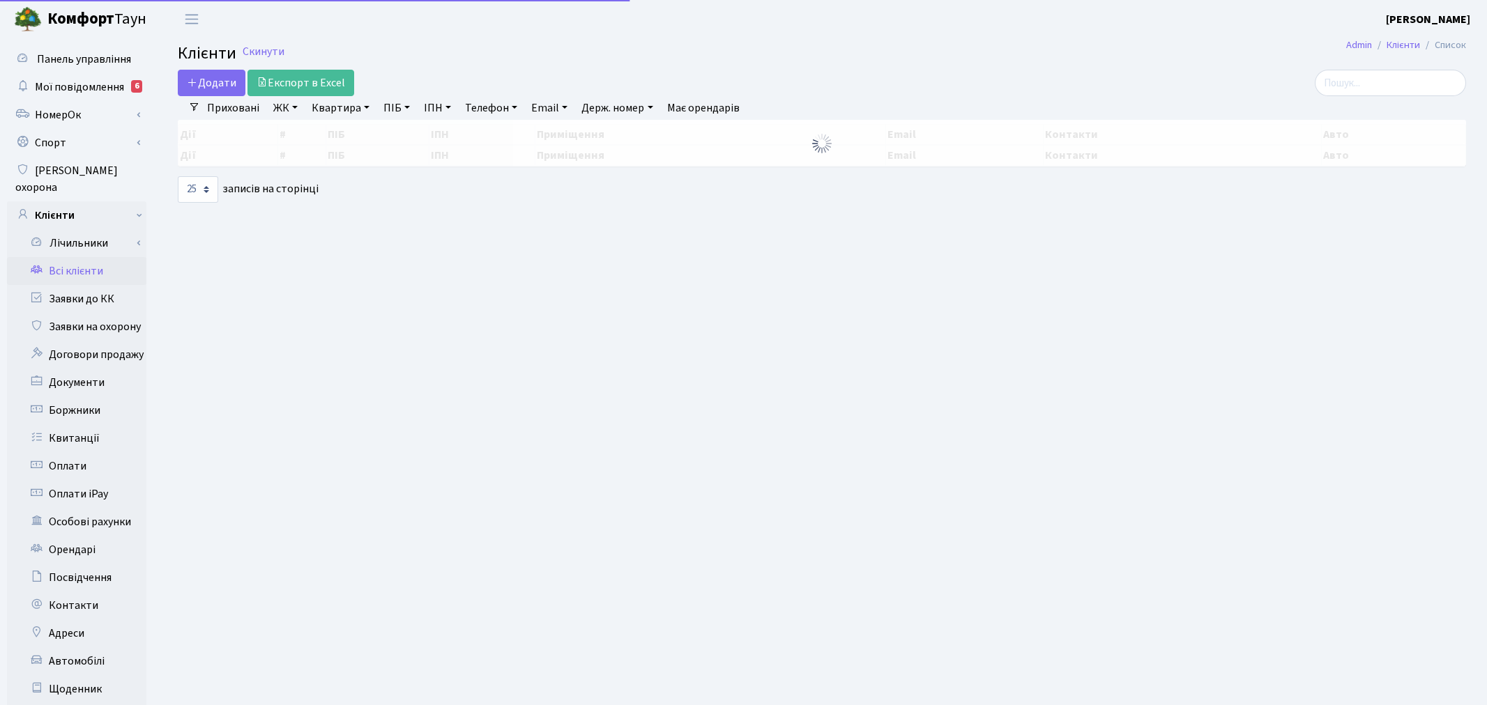
select select "25"
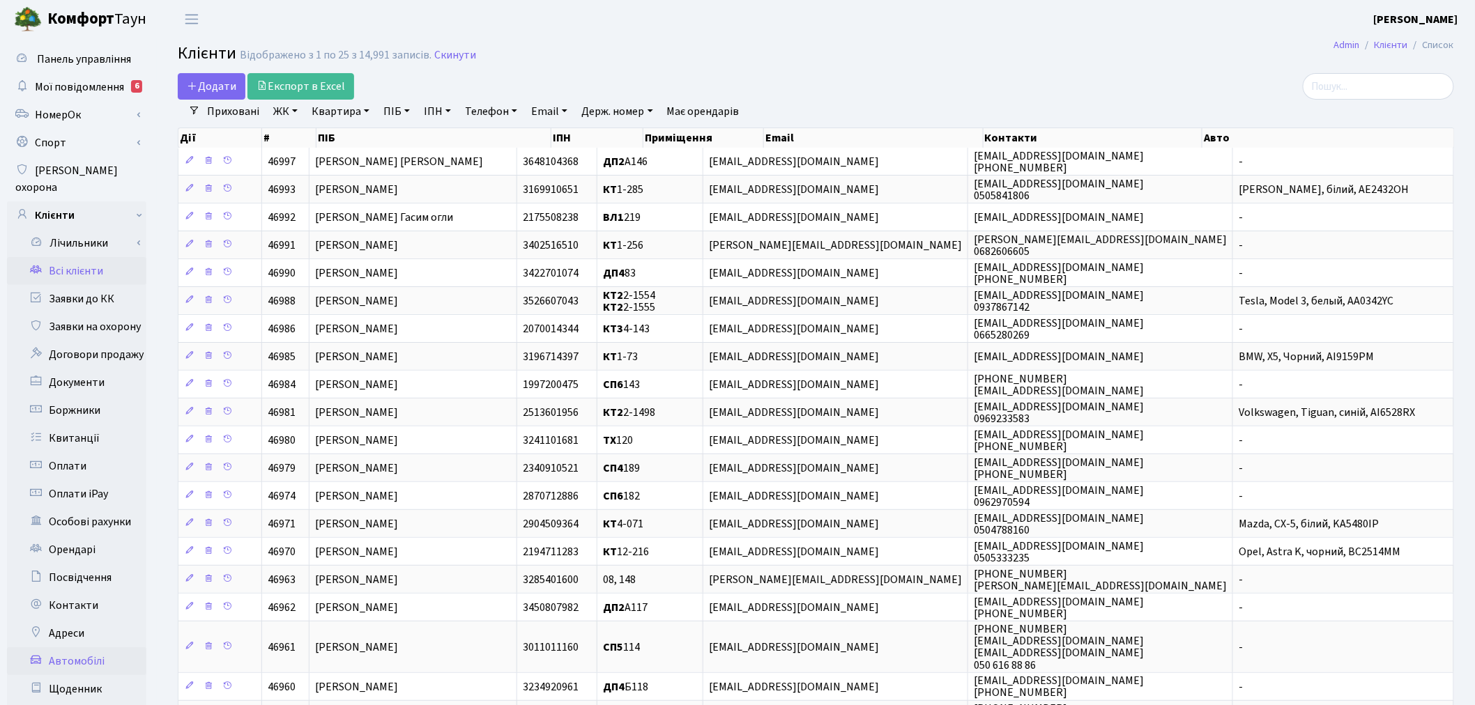
click at [72, 647] on link "Автомобілі" at bounding box center [76, 661] width 139 height 28
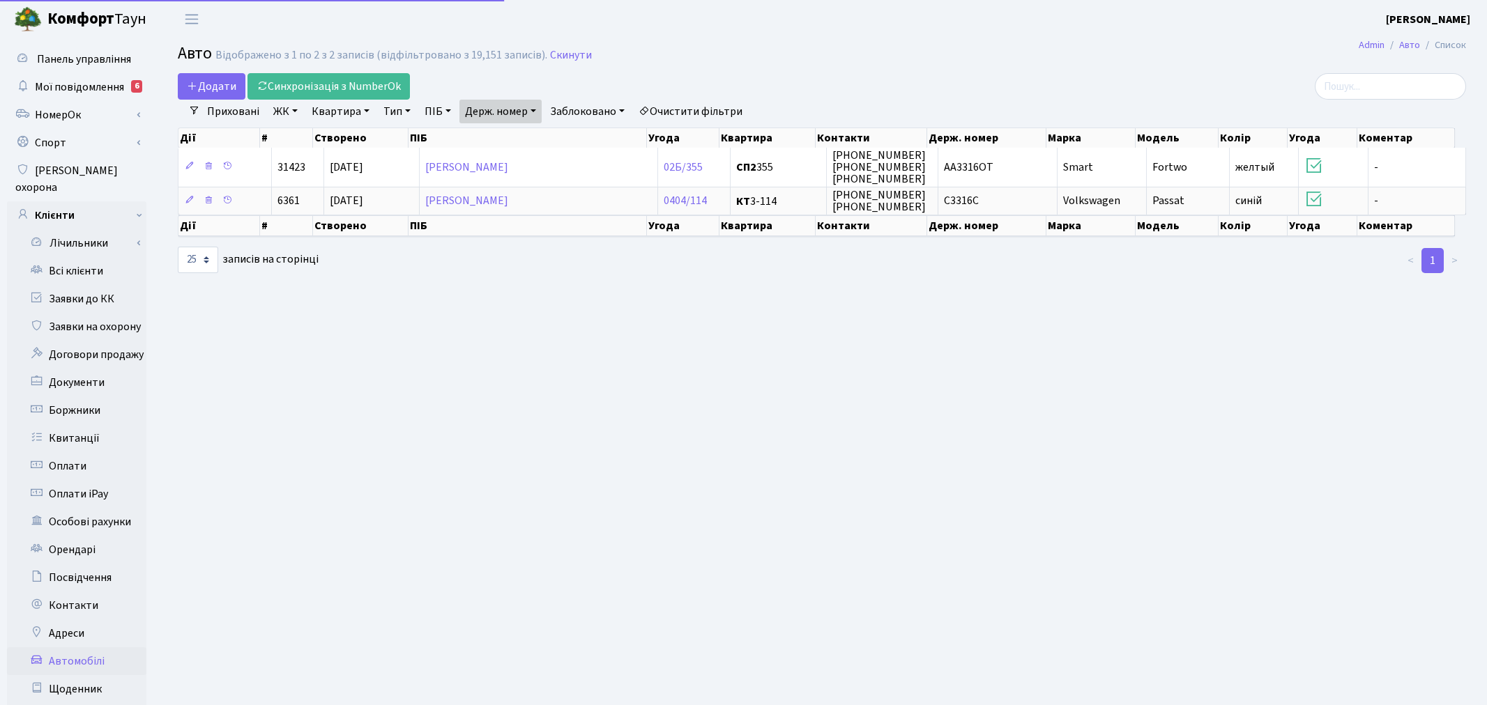
select select "25"
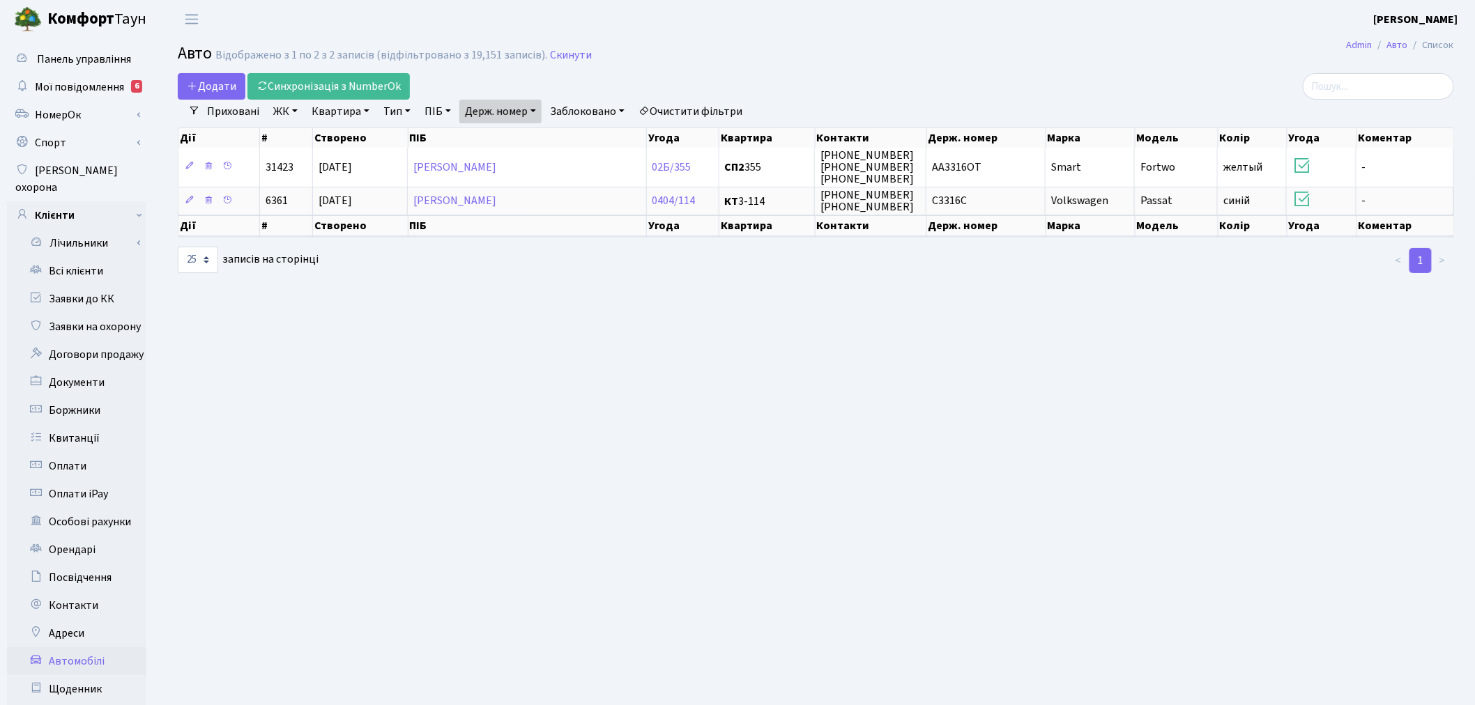
click at [510, 107] on link "Держ. номер" at bounding box center [500, 112] width 82 height 24
click at [539, 137] on input "3316" at bounding box center [501, 138] width 82 height 26
paste input "КА0291АЕ"
type input "КА0291АЕ"
